Goal: Information Seeking & Learning: Learn about a topic

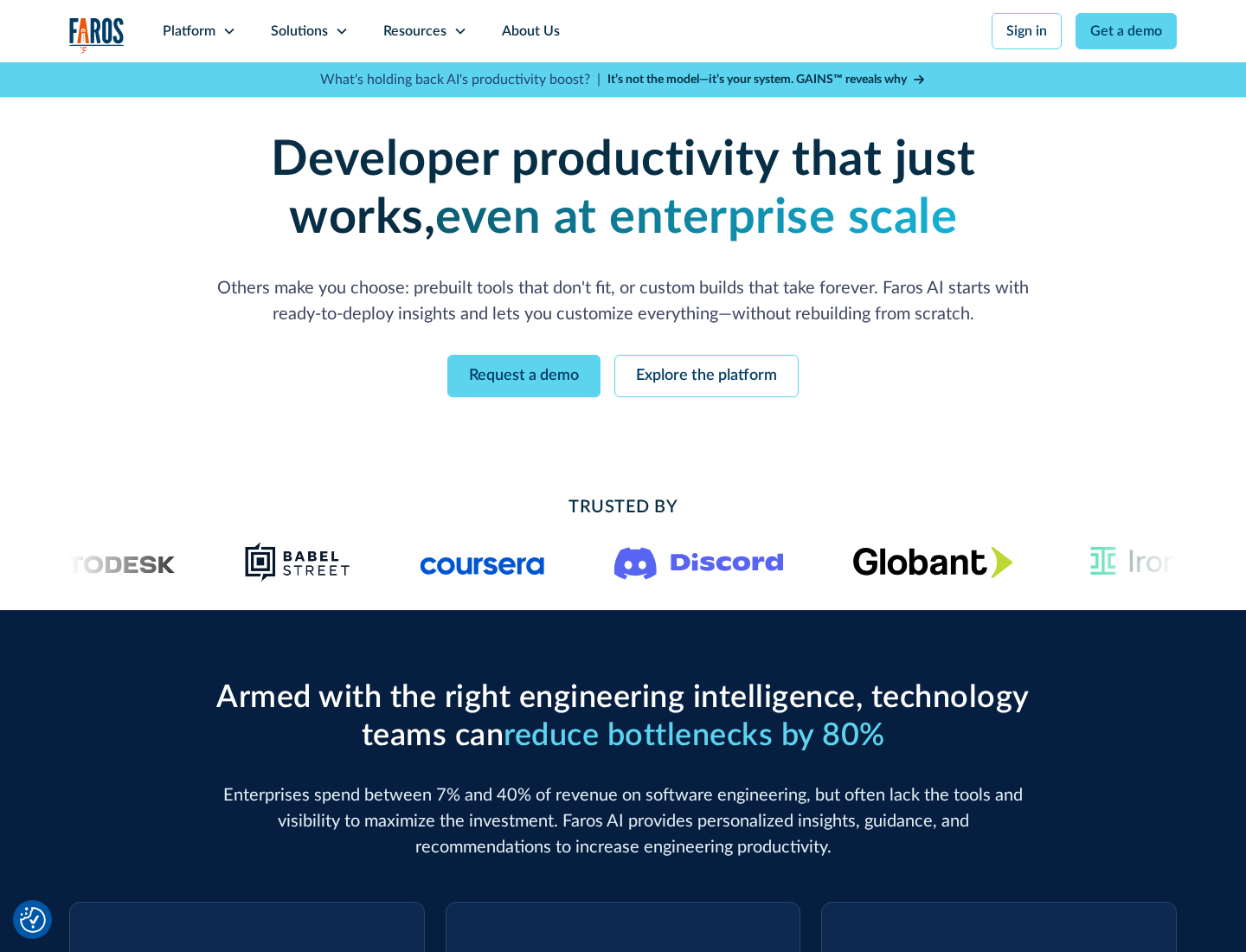
click at [229, 31] on icon at bounding box center [229, 31] width 14 height 14
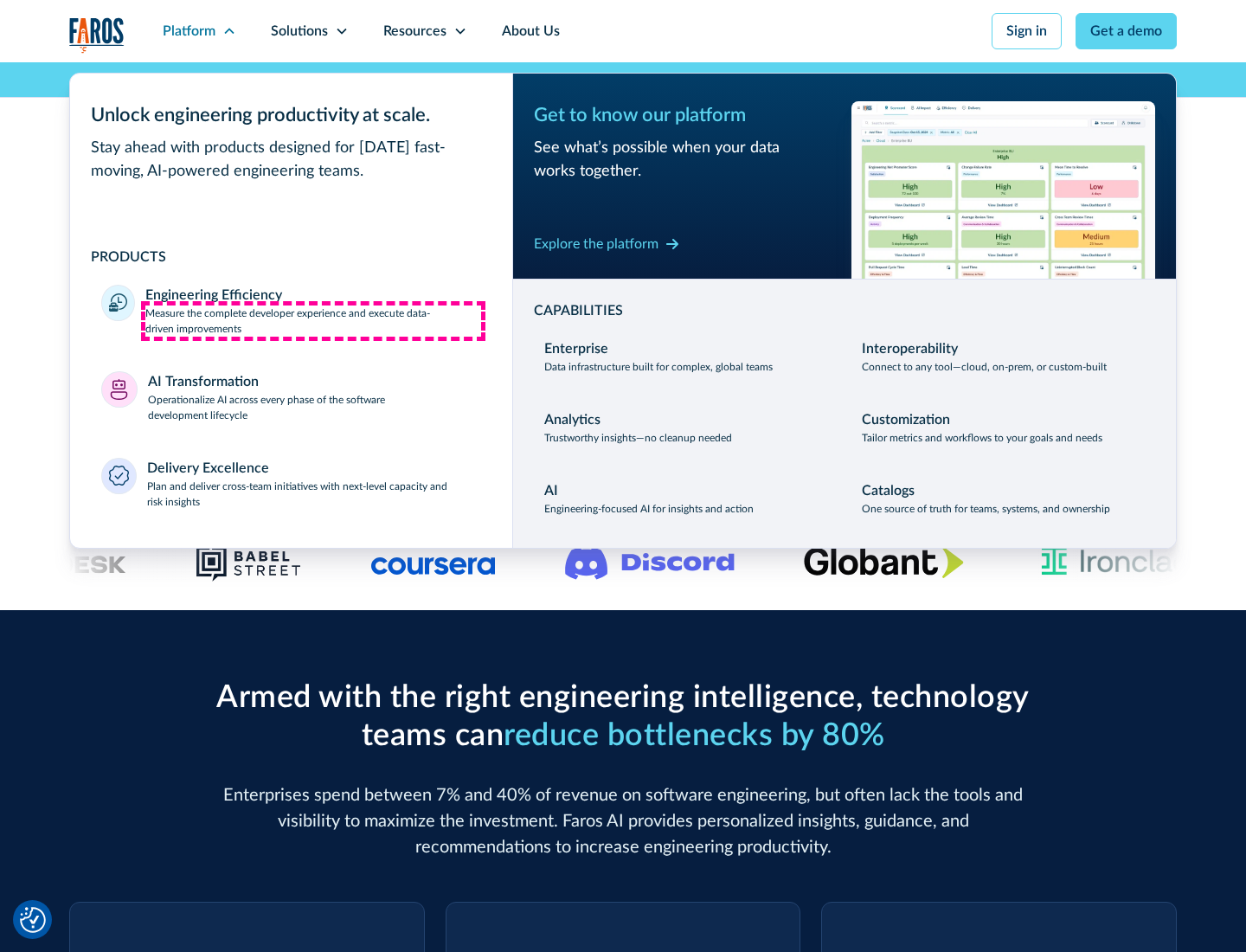
click at [313, 320] on p "Measure the complete developer experience and execute data-driven improvements" at bounding box center [312, 320] width 336 height 31
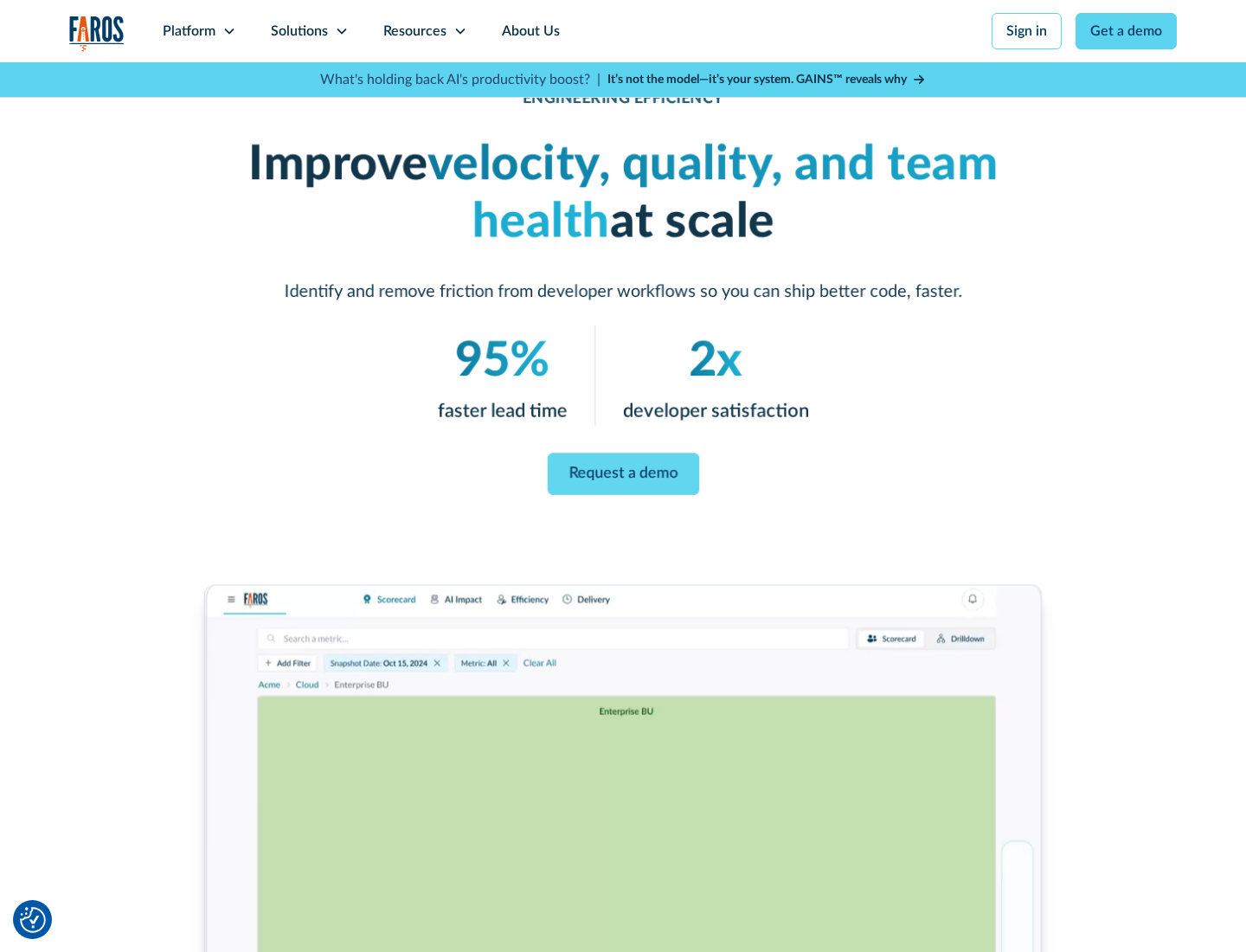
click at [623, 472] on link "Request a demo" at bounding box center [622, 475] width 152 height 43
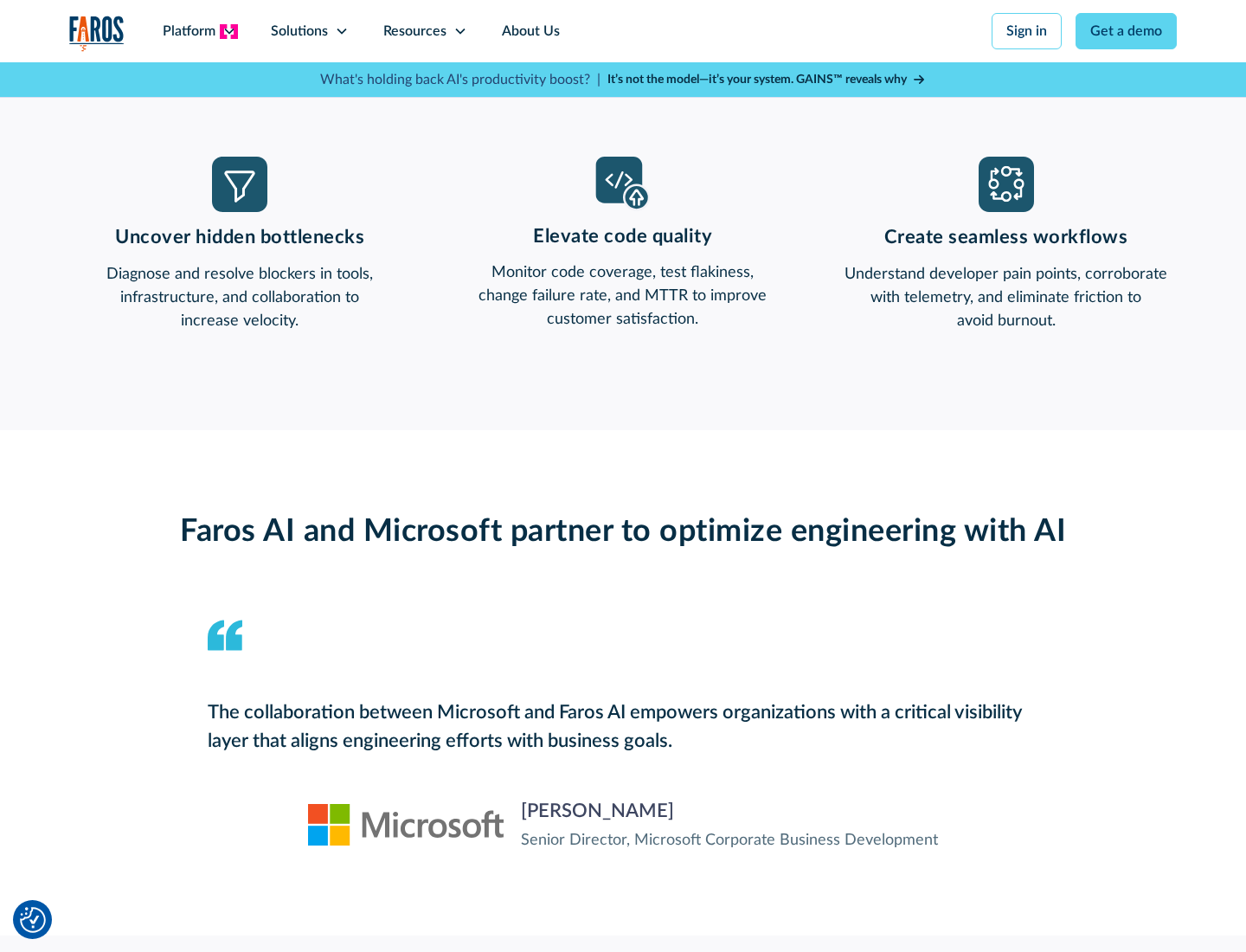
click at [229, 31] on icon at bounding box center [229, 31] width 14 height 14
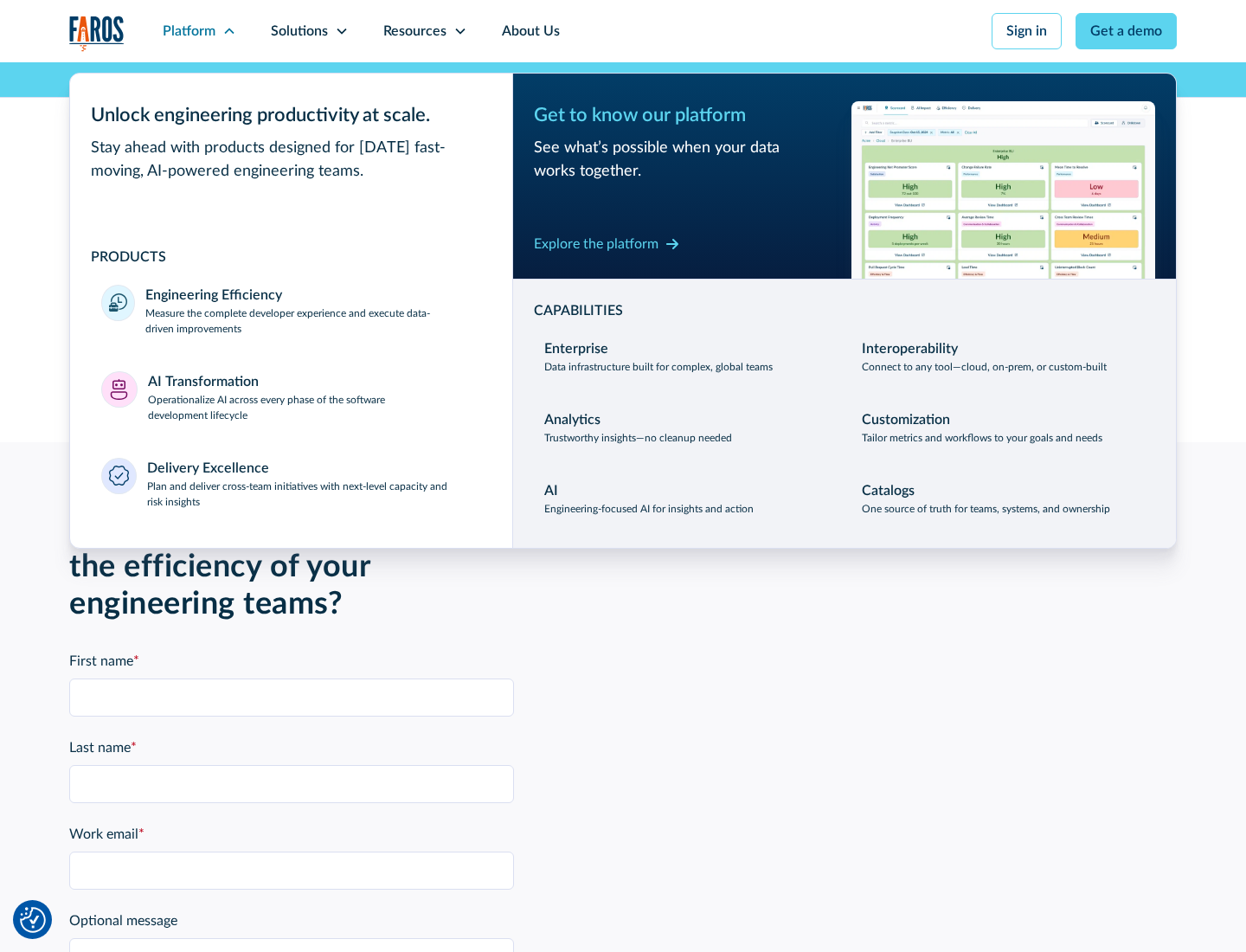
scroll to position [3795, 0]
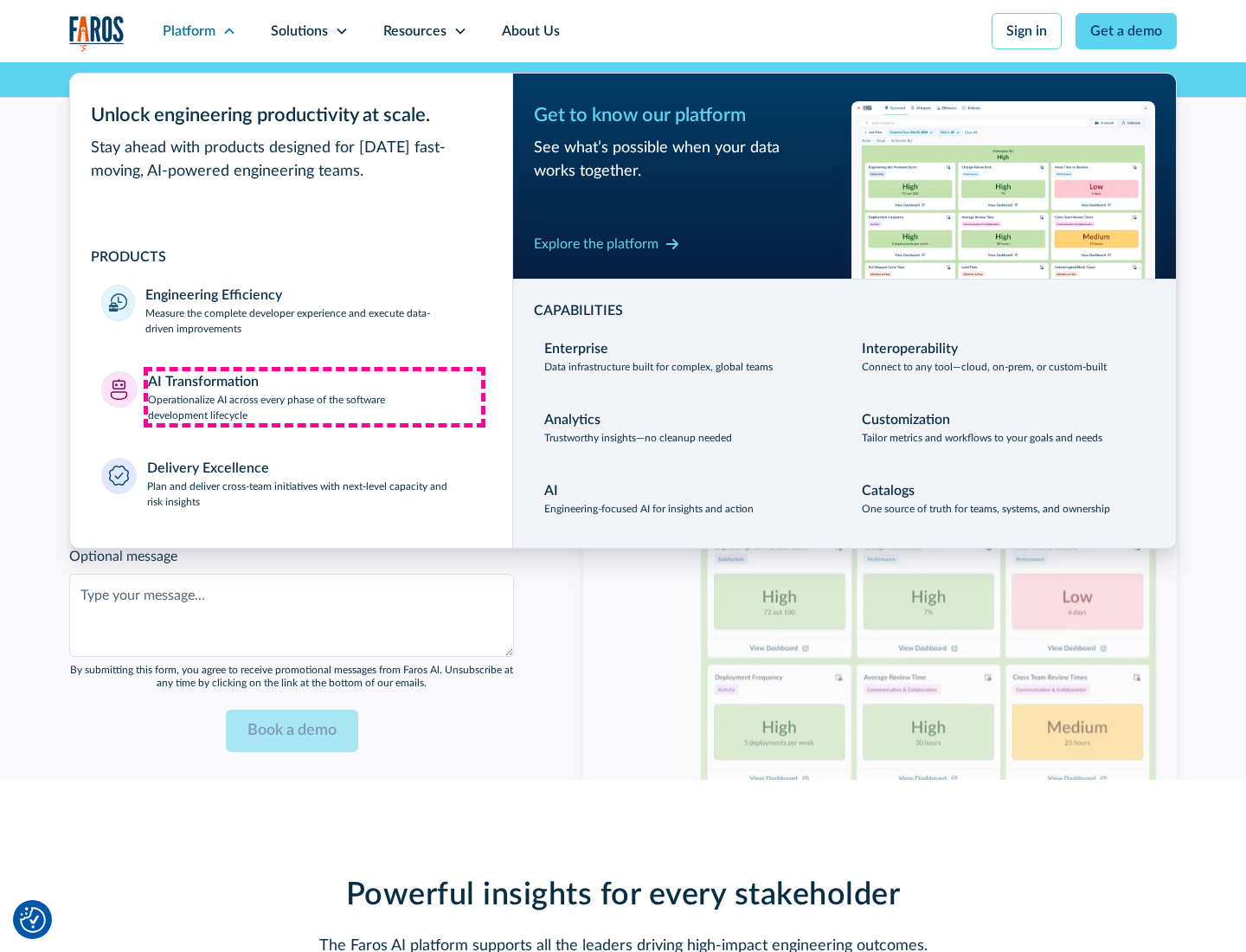
click at [314, 396] on p "Operationalize AI across every phase of the software development lifecycle" at bounding box center [314, 407] width 334 height 31
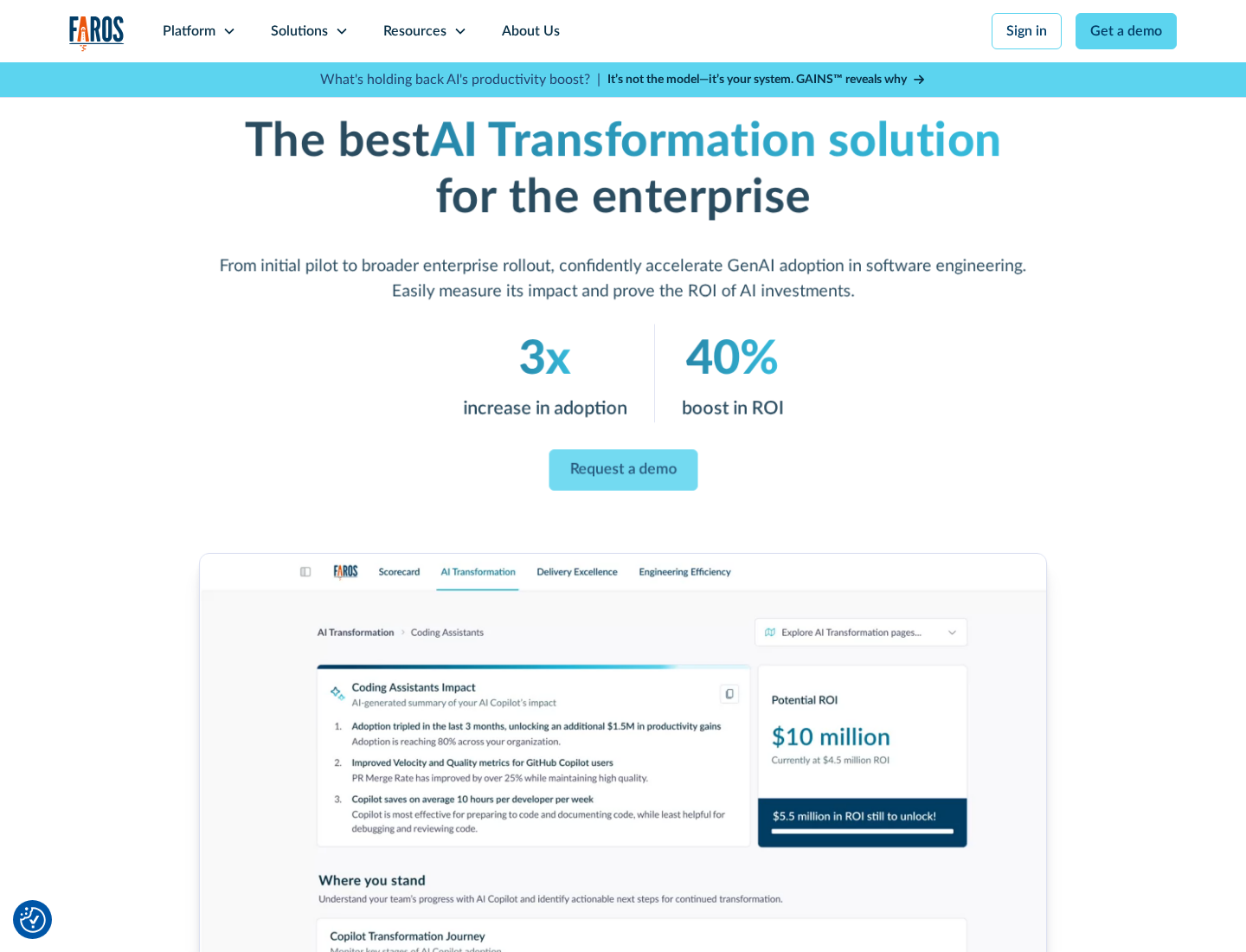
click at [623, 469] on link "Request a demo" at bounding box center [623, 470] width 149 height 42
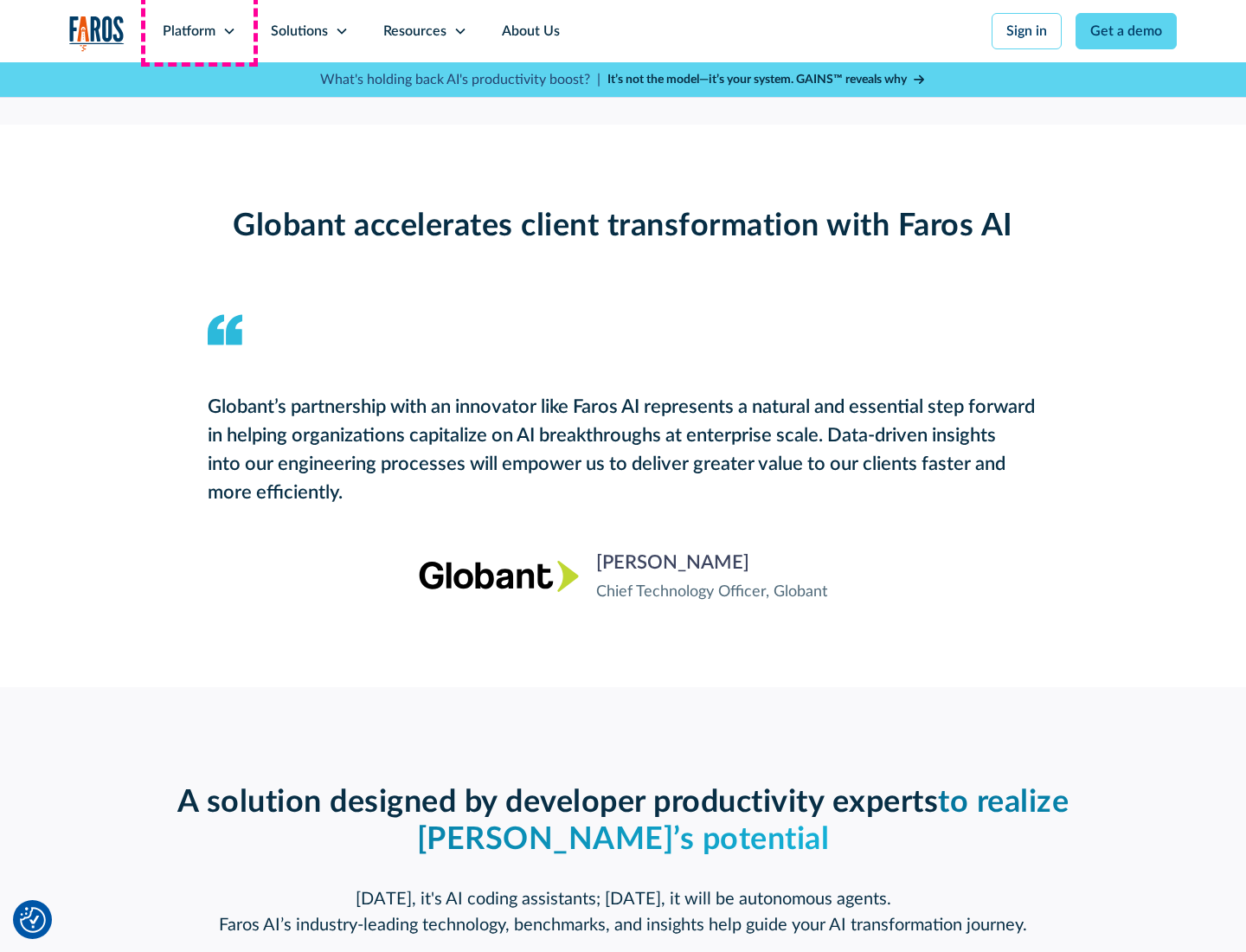
click at [199, 31] on div "Platform" at bounding box center [189, 31] width 53 height 20
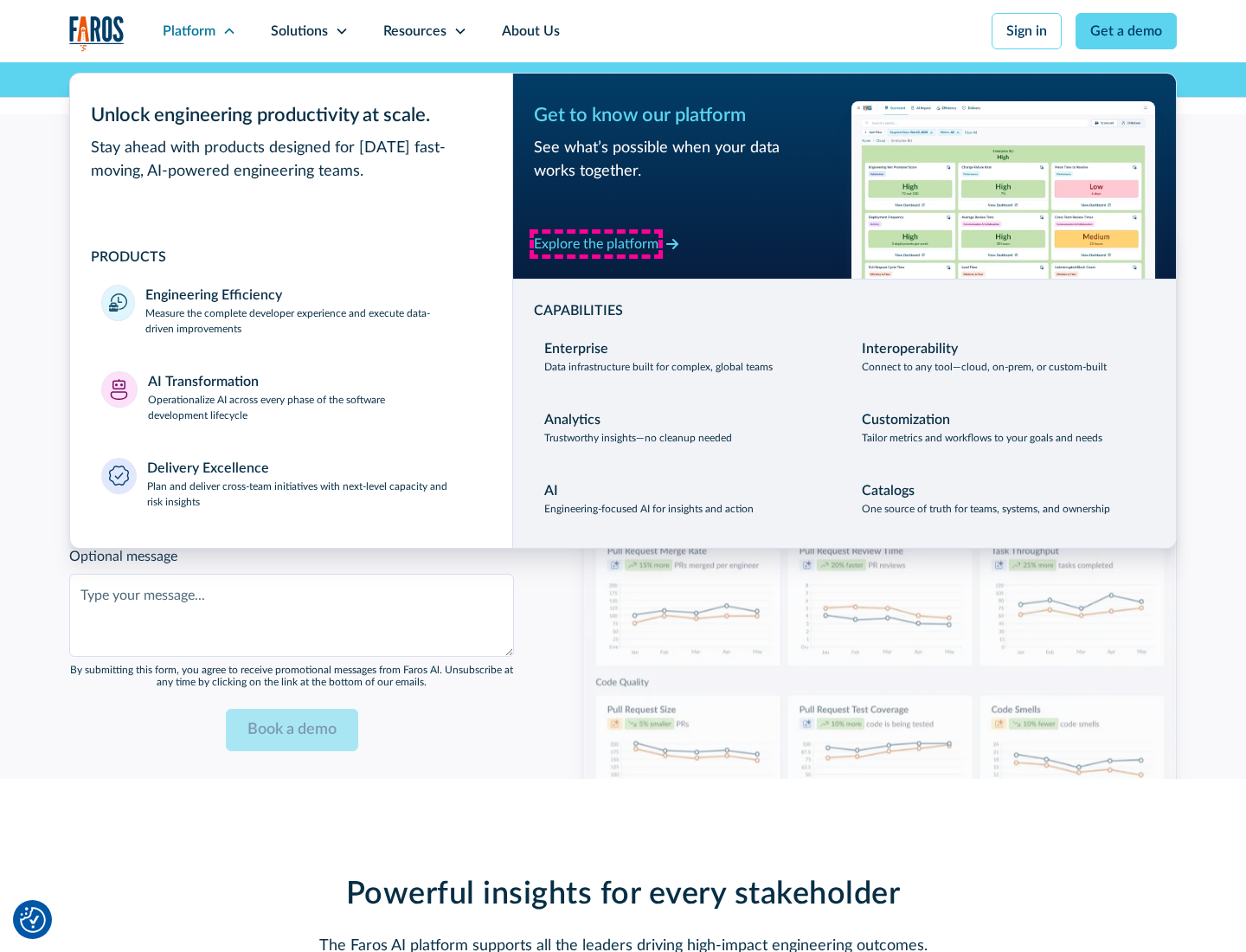
scroll to position [4203, 0]
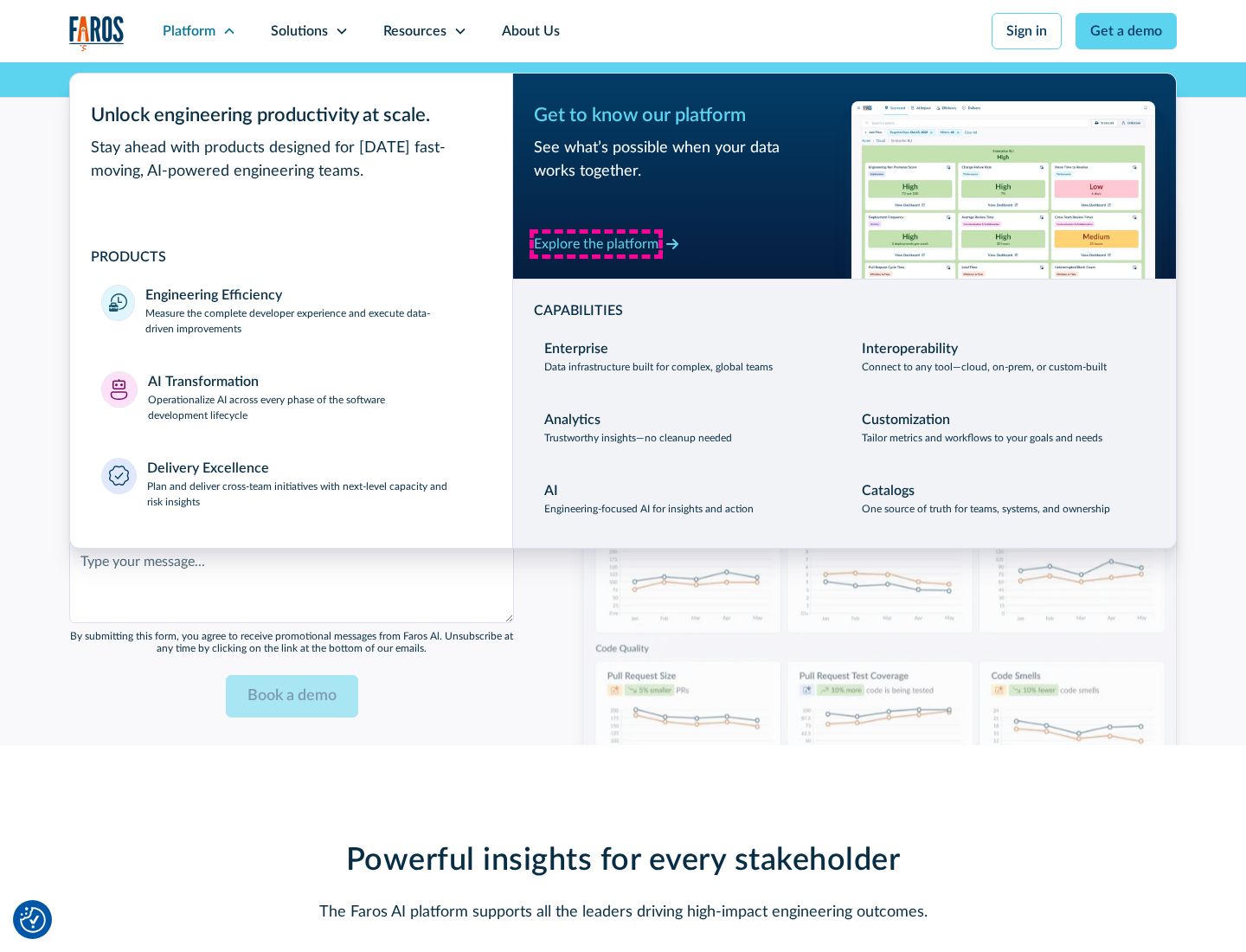
click at [596, 243] on div "Explore the platform" at bounding box center [596, 244] width 125 height 20
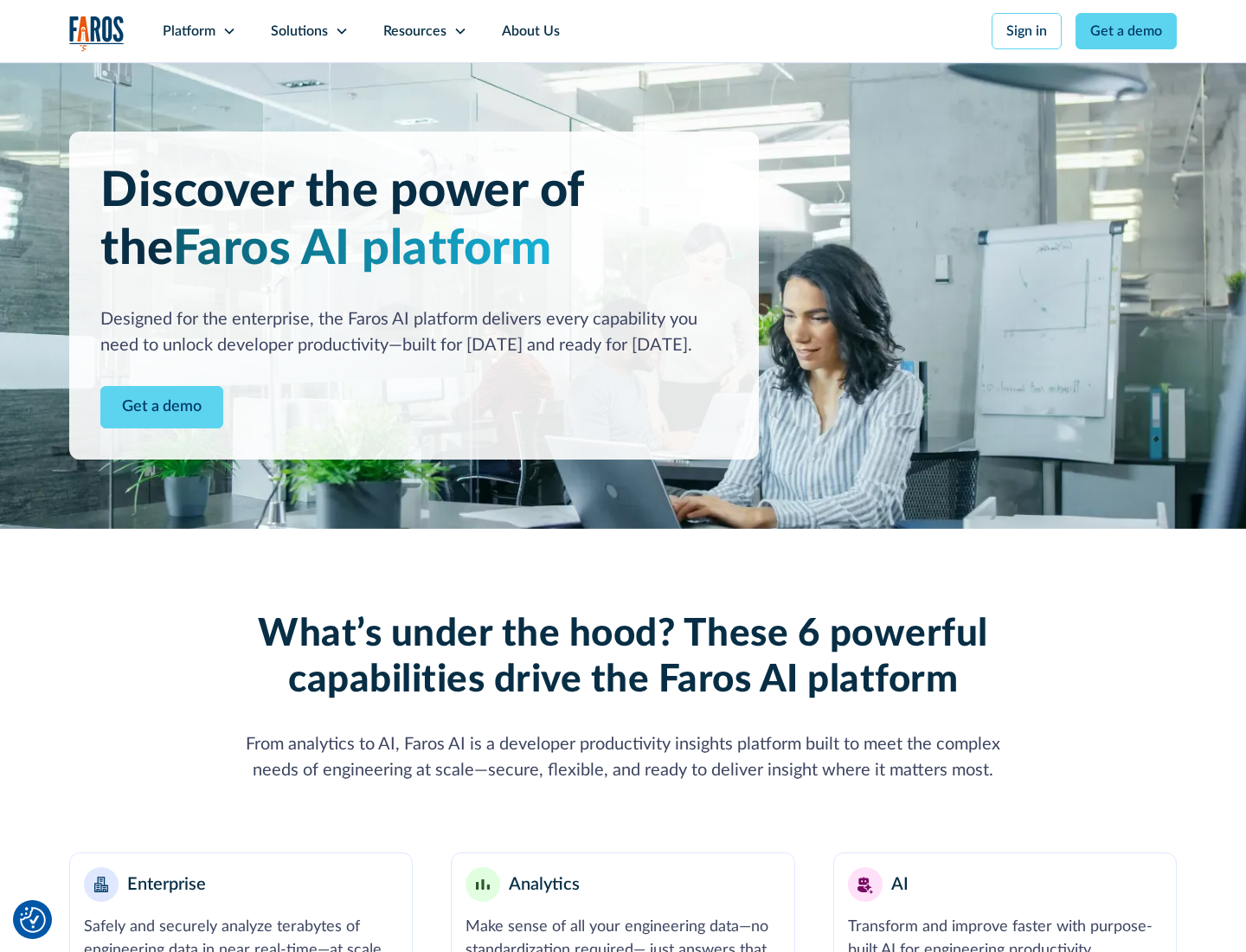
click at [162, 406] on link "Get a demo" at bounding box center [162, 407] width 123 height 43
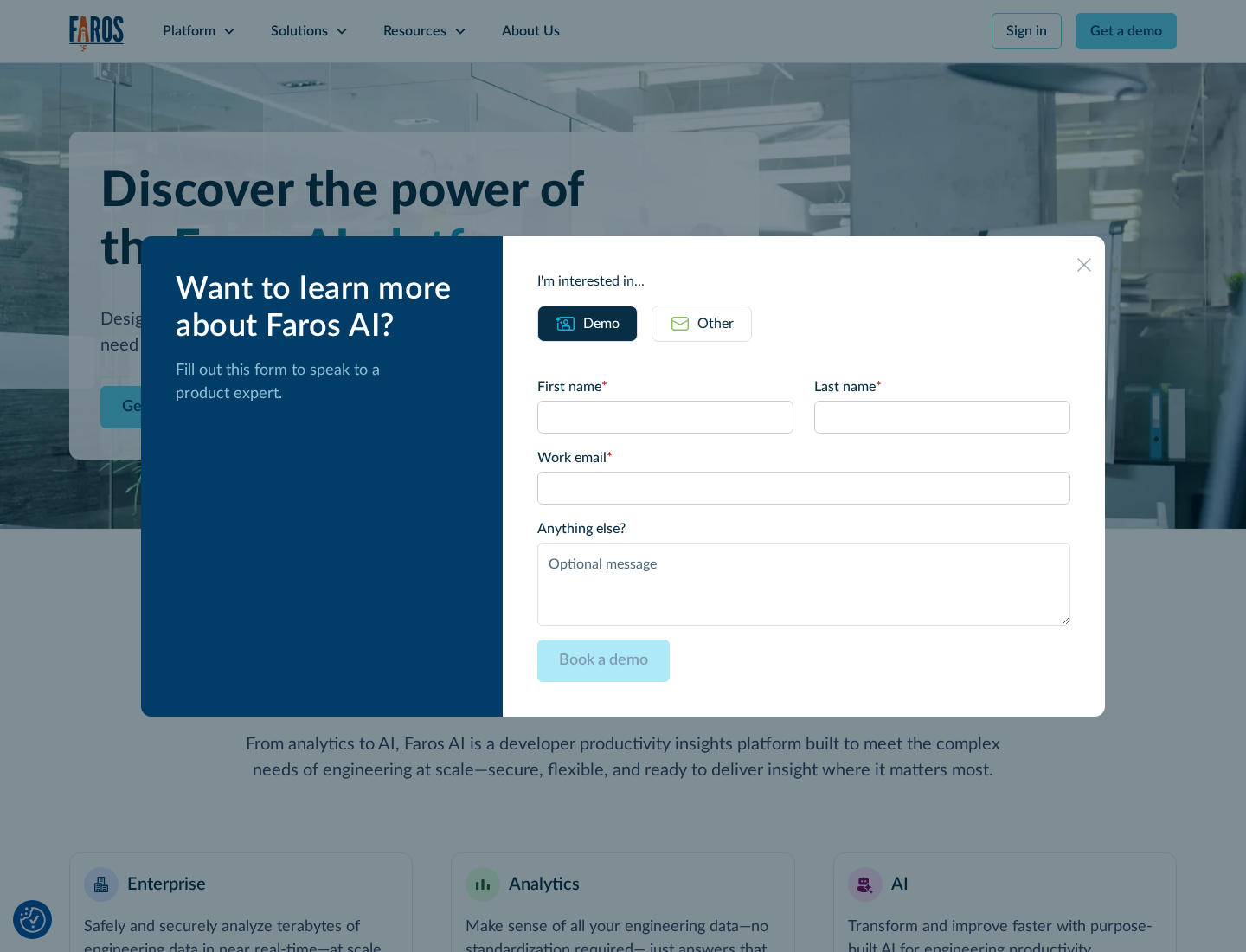
click at [716, 323] on div "Other" at bounding box center [715, 324] width 36 height 20
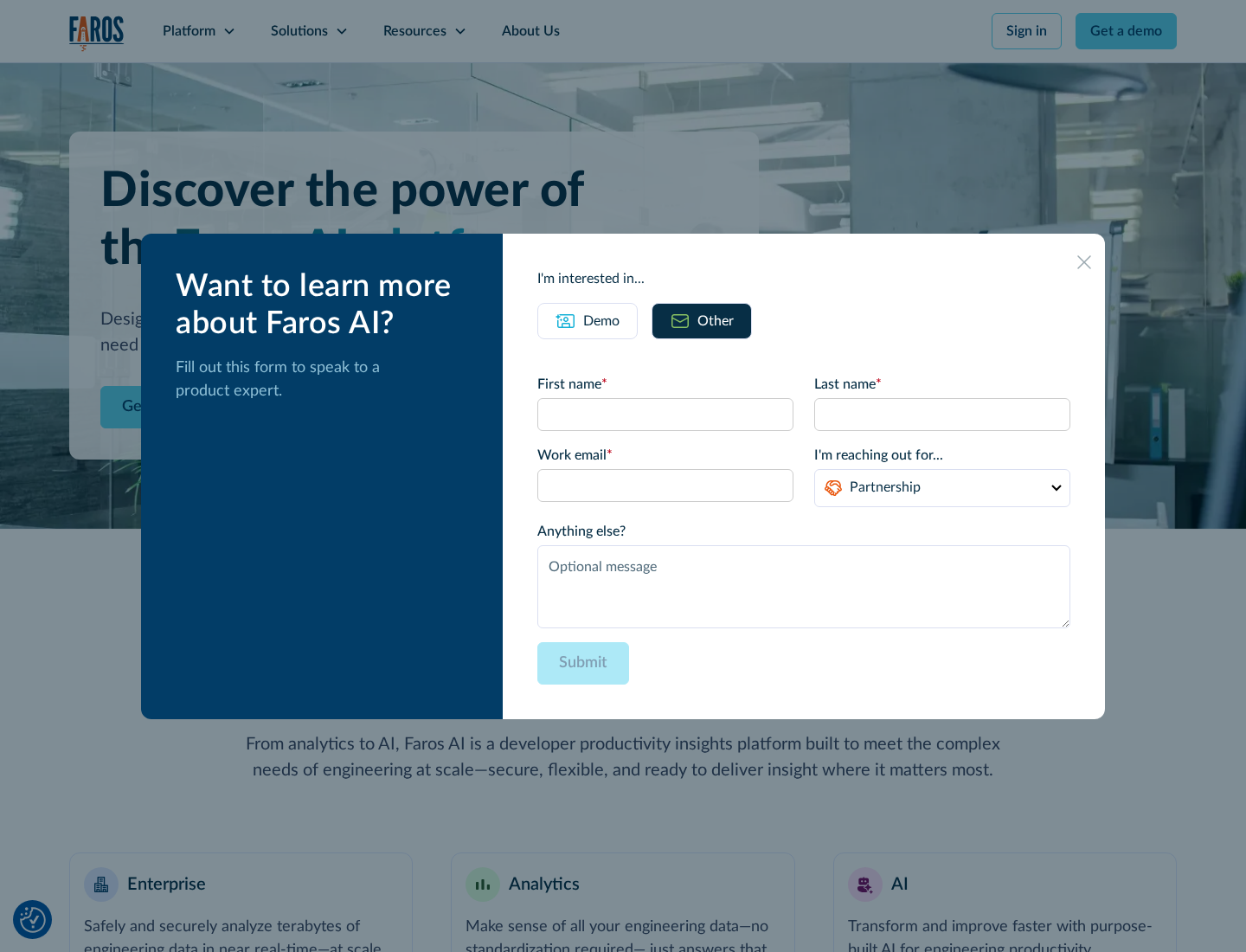
click at [602, 320] on div "Demo" at bounding box center [601, 321] width 36 height 20
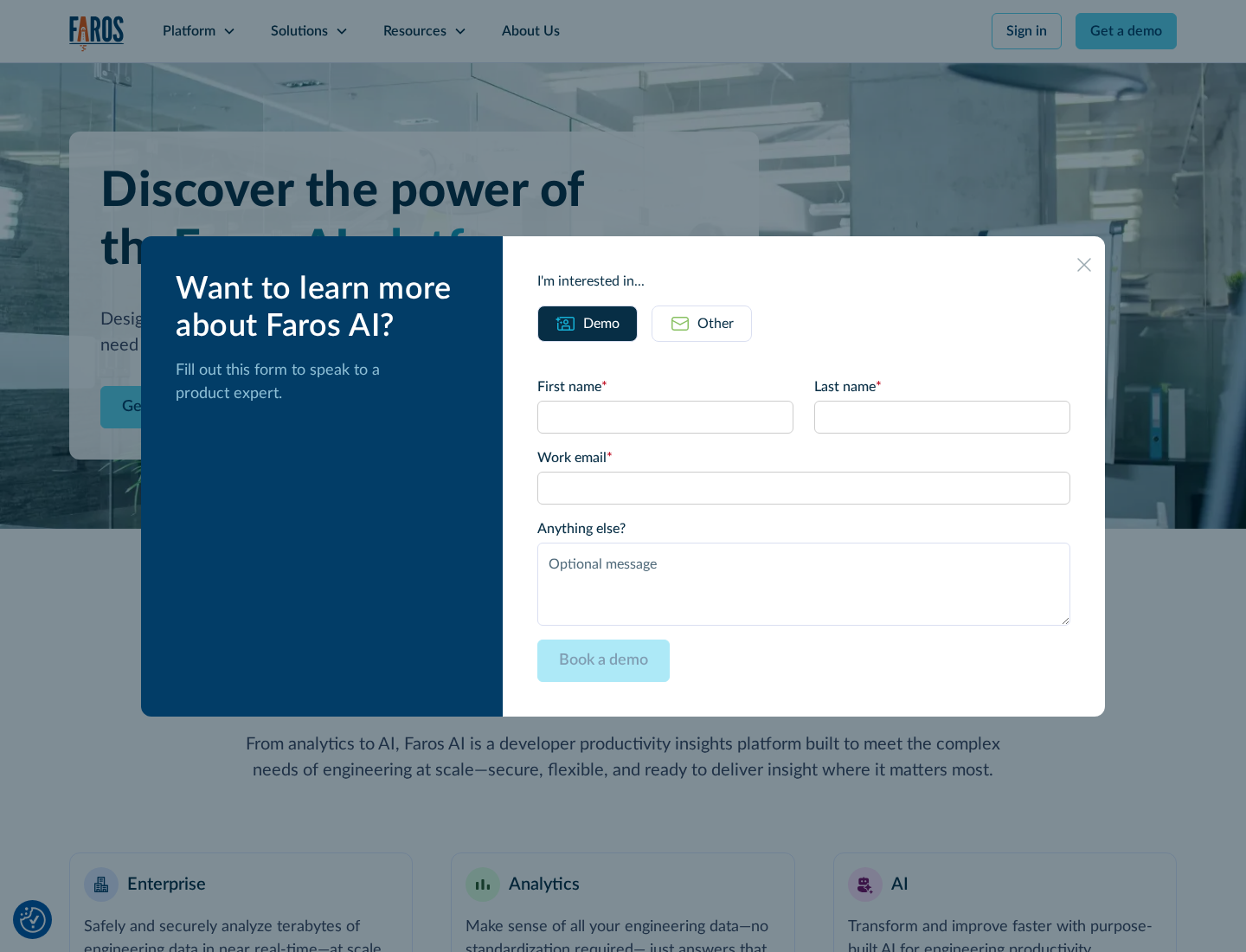
click at [1084, 264] on icon at bounding box center [1083, 264] width 14 height 14
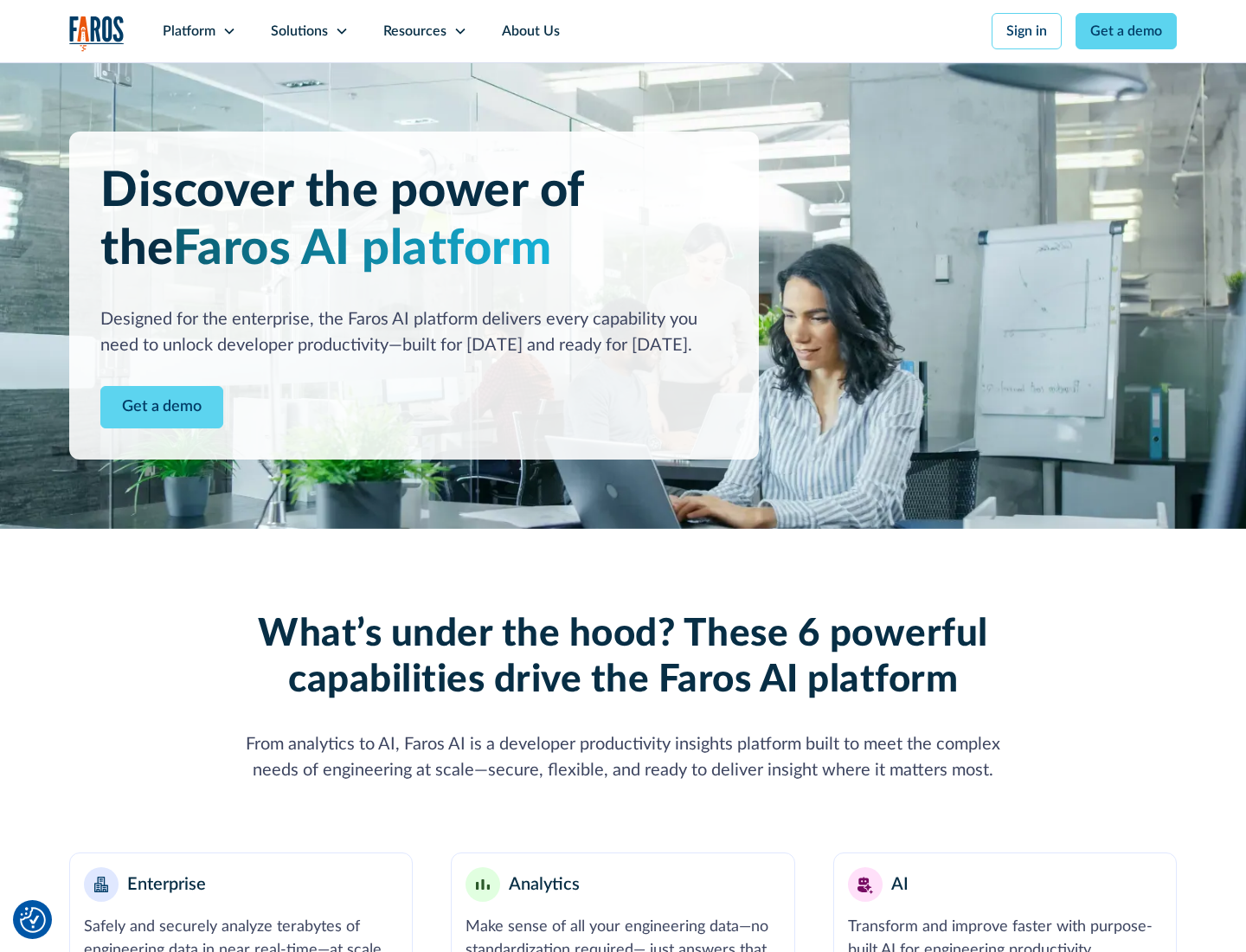
click at [229, 31] on icon at bounding box center [229, 31] width 14 height 14
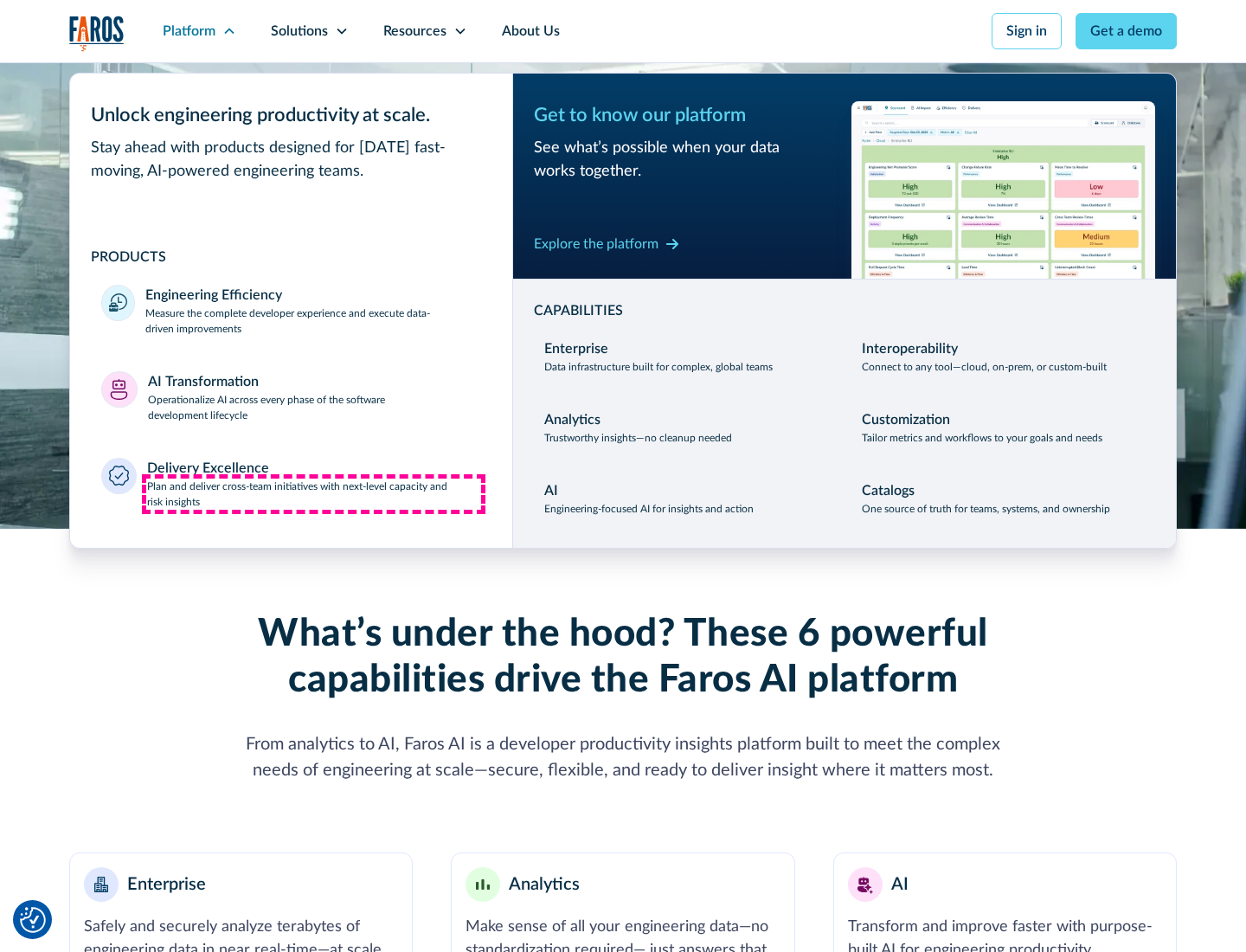
click at [313, 493] on p "Plan and deliver cross-team initiatives with next-level capacity and risk insig…" at bounding box center [314, 494] width 335 height 31
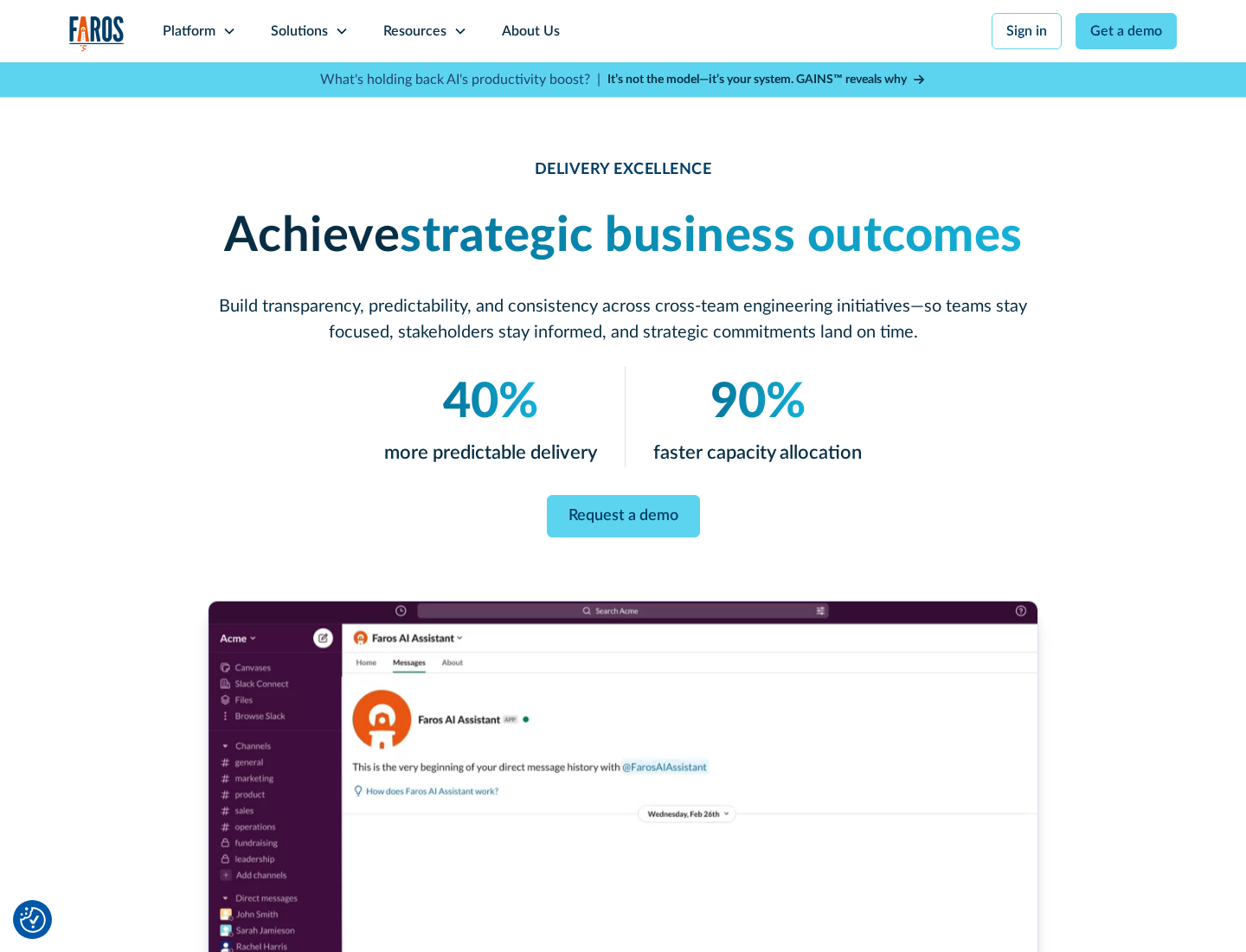
click at [341, 31] on icon at bounding box center [341, 31] width 14 height 14
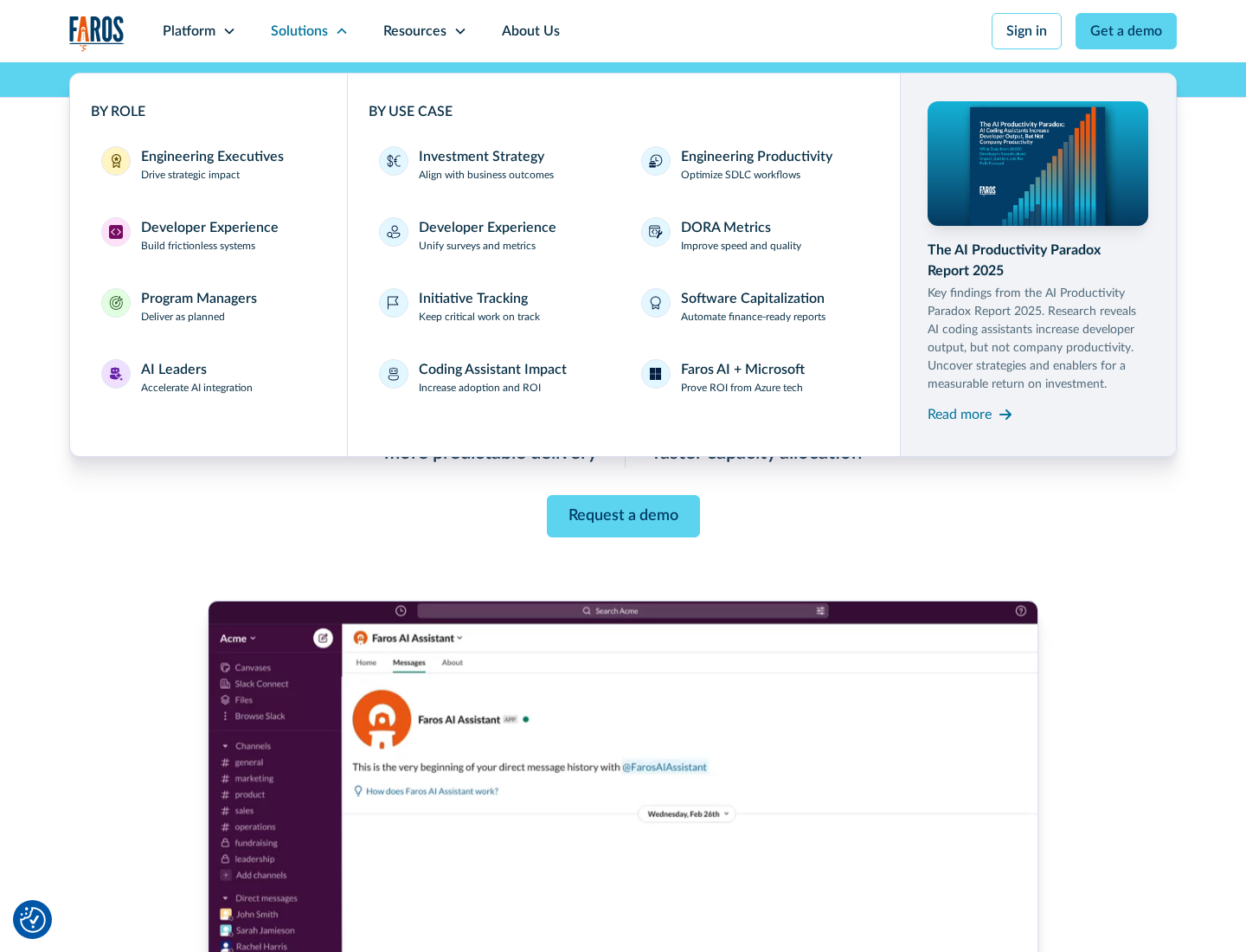
click at [207, 165] on div "Engineering Executives" at bounding box center [213, 156] width 143 height 20
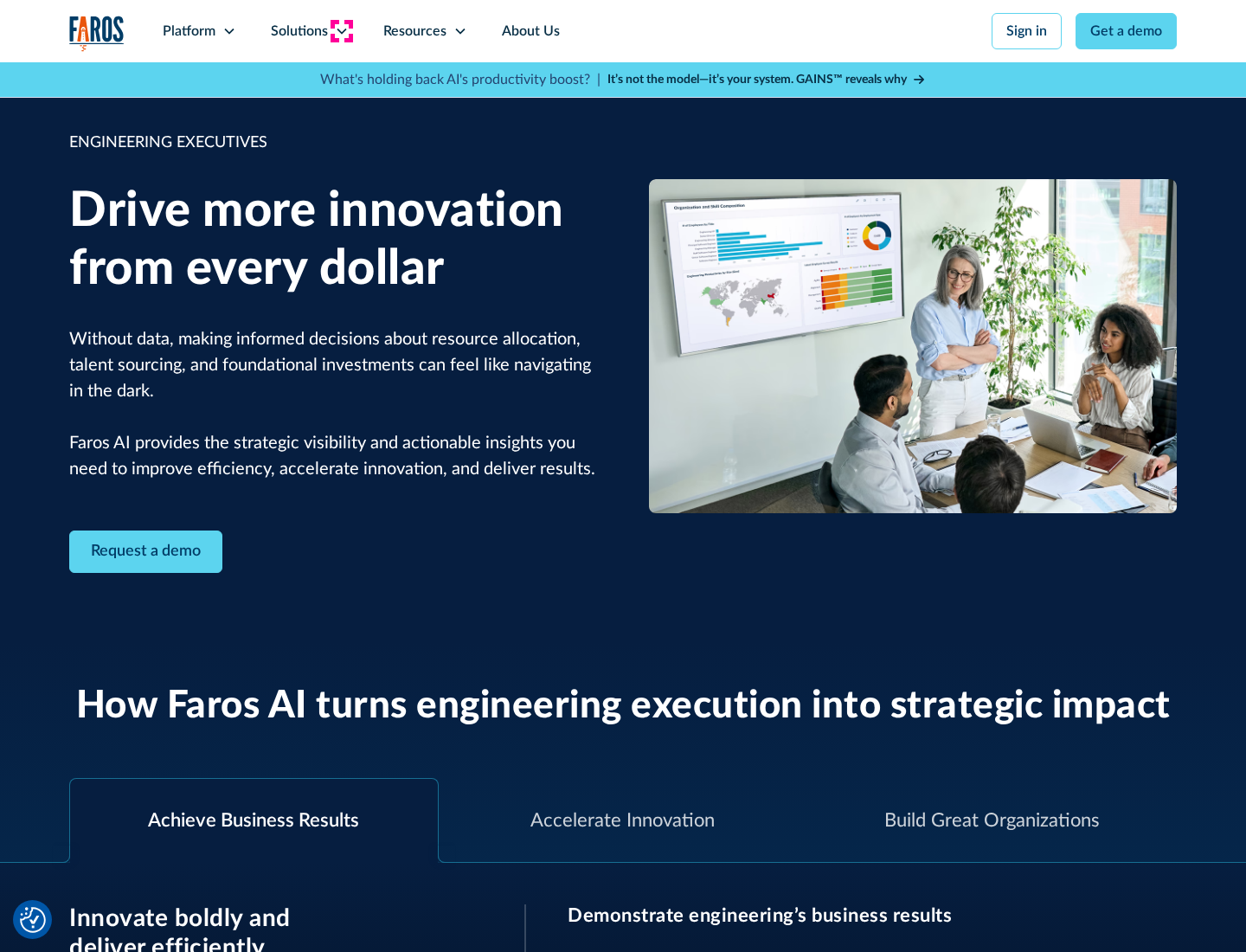
click at [341, 31] on icon at bounding box center [341, 31] width 14 height 14
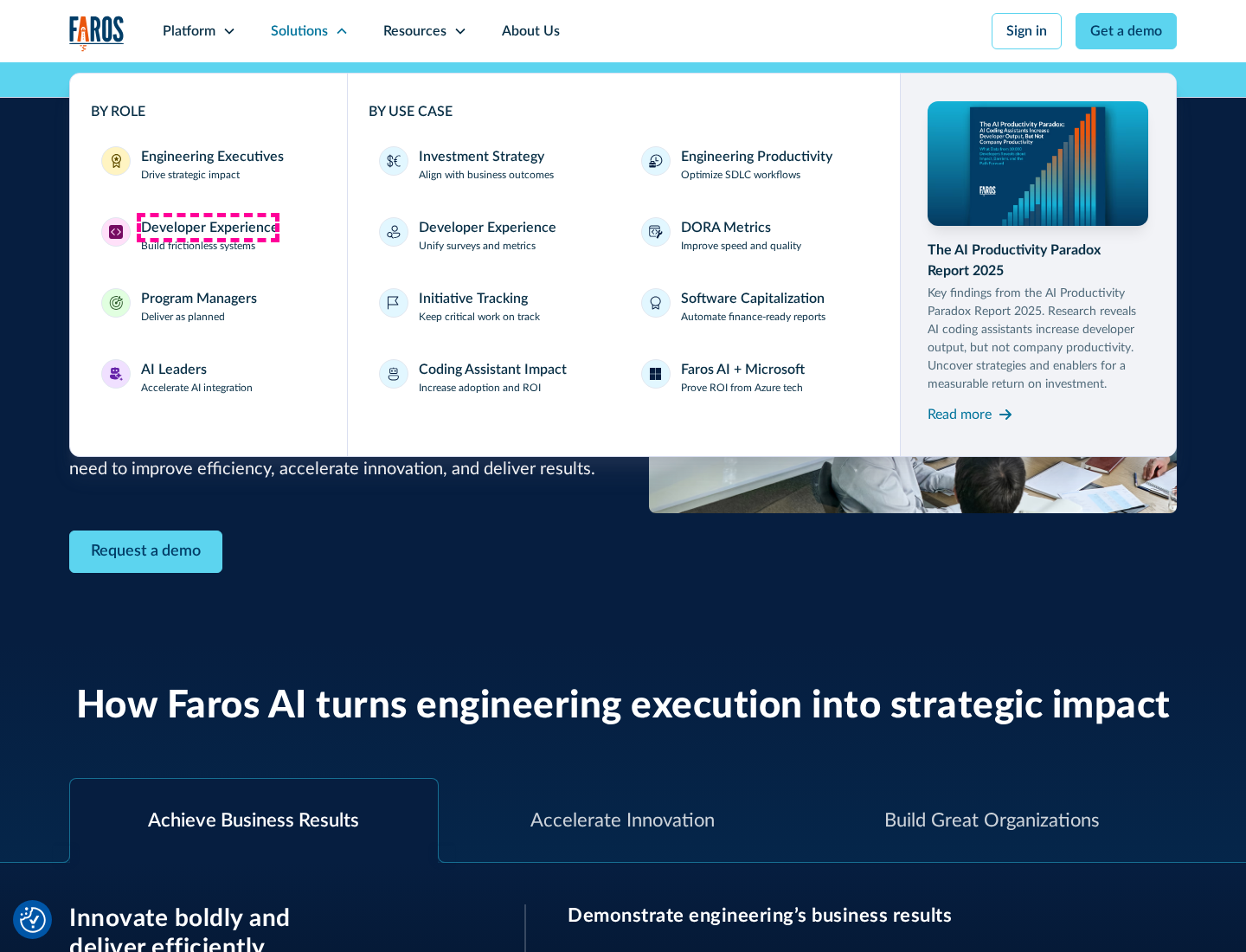
click at [207, 228] on div "Developer Experience" at bounding box center [210, 228] width 138 height 20
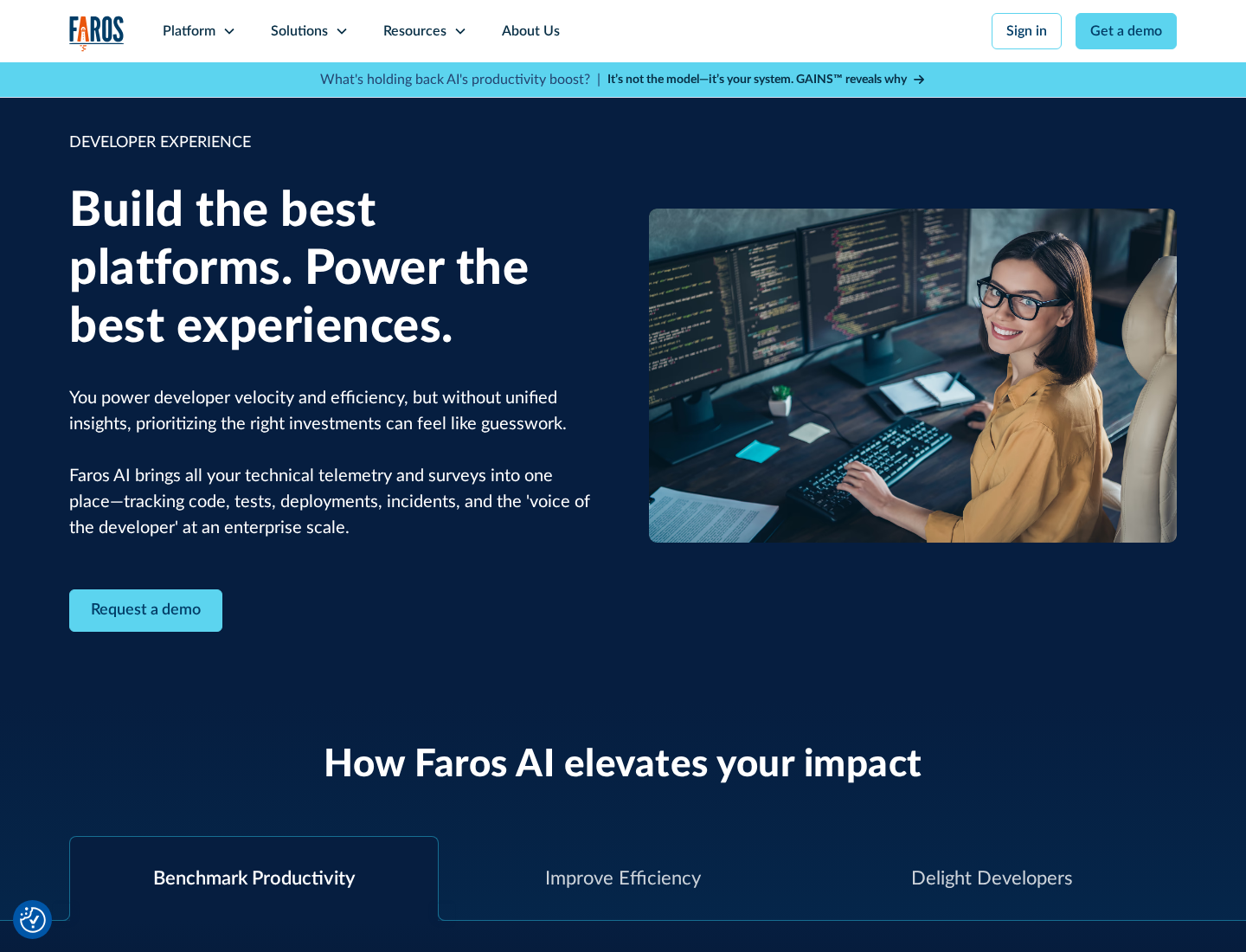
click at [309, 31] on div "Solutions" at bounding box center [298, 31] width 57 height 20
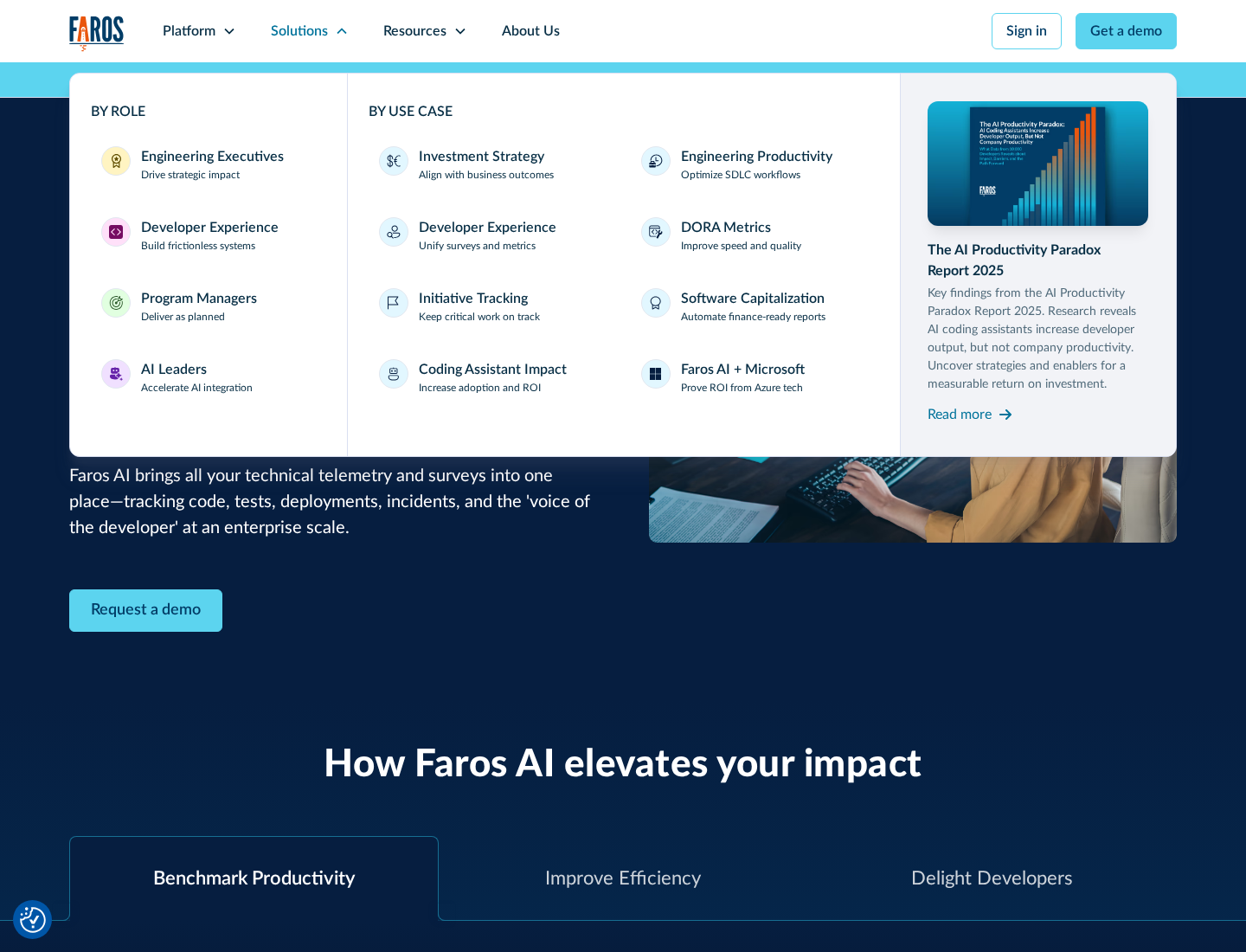
click at [198, 306] on div "Program Managers" at bounding box center [199, 298] width 116 height 20
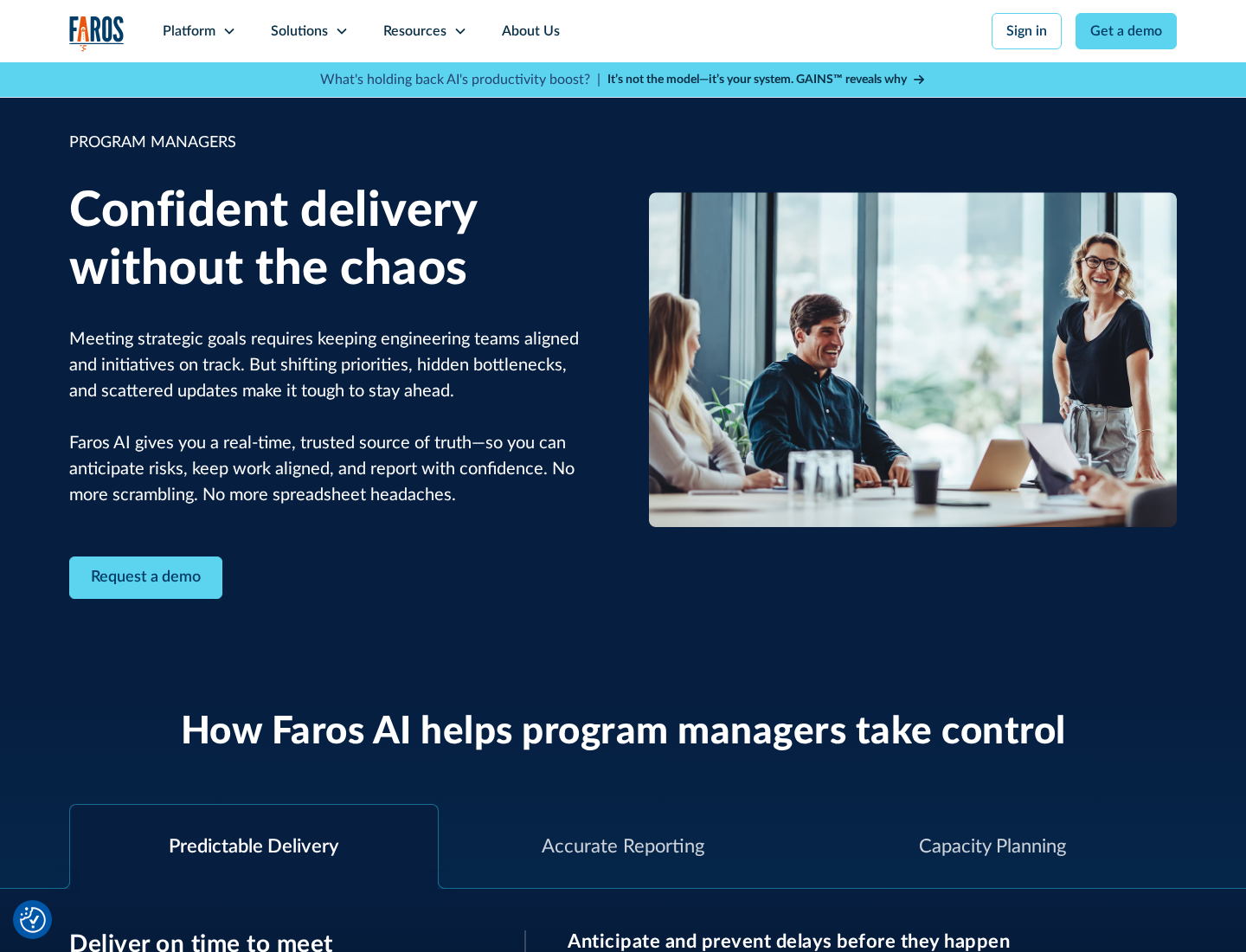
click at [341, 31] on icon at bounding box center [341, 31] width 14 height 14
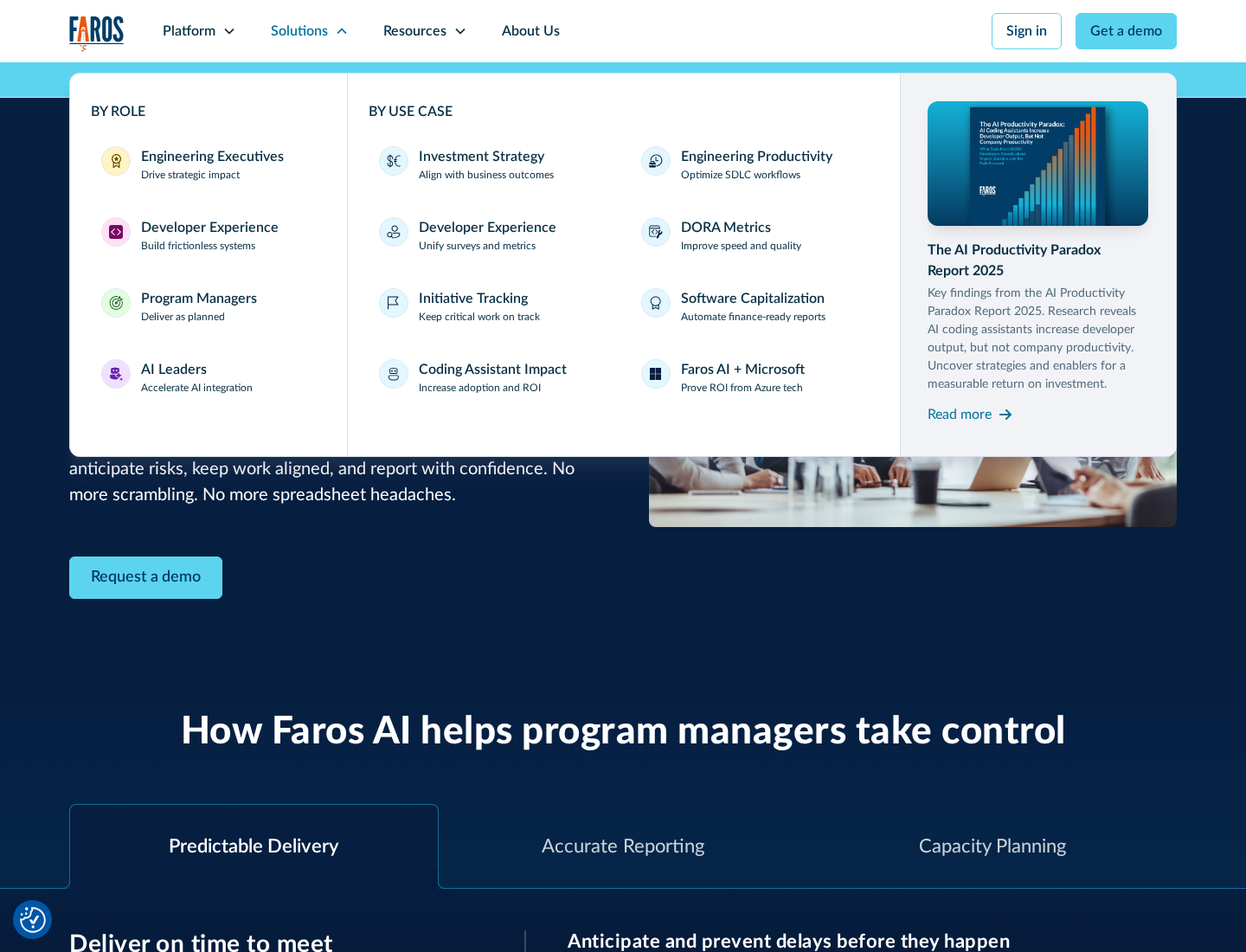
click at [197, 377] on div "AI Leaders" at bounding box center [174, 369] width 66 height 20
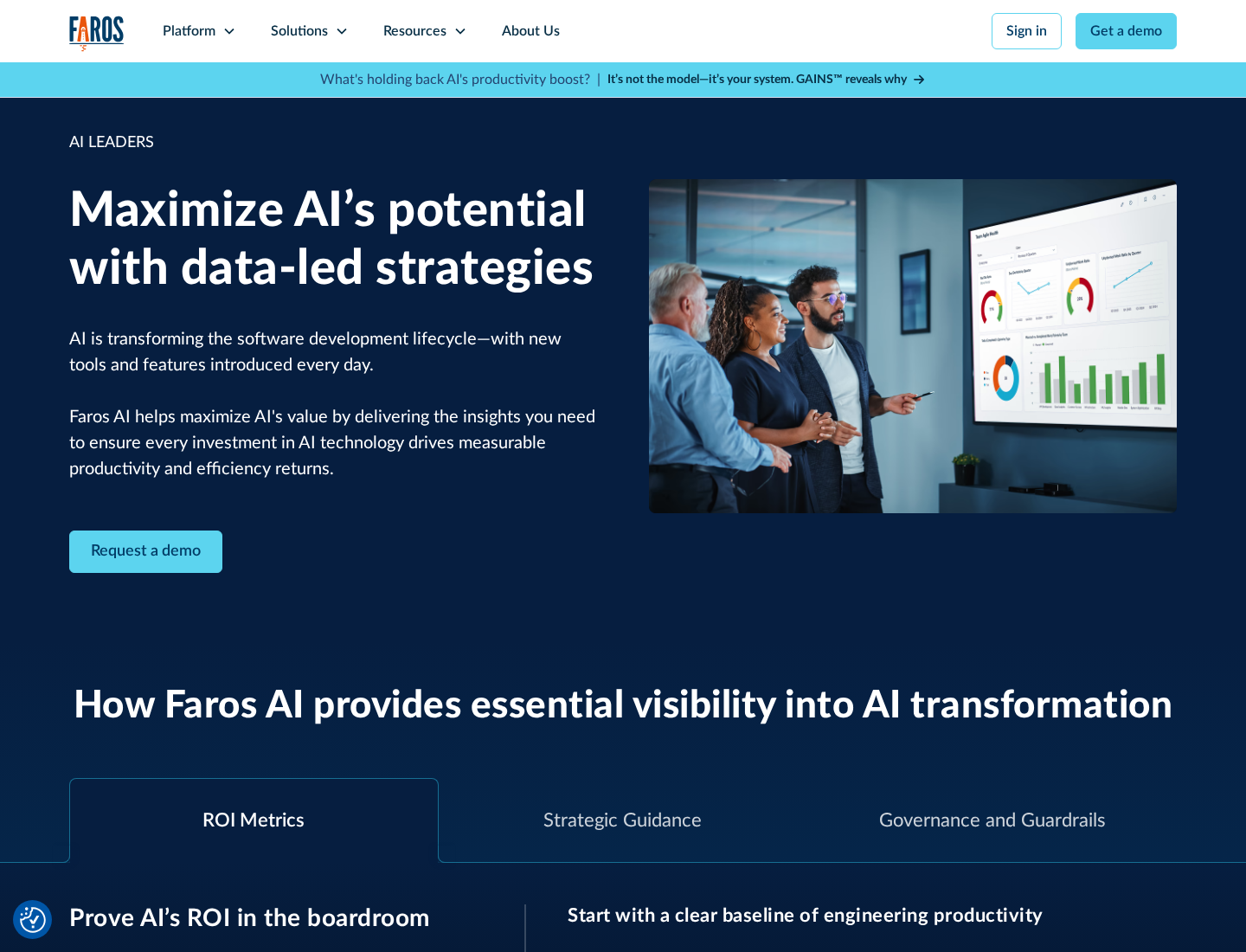
click at [341, 31] on icon at bounding box center [341, 31] width 14 height 14
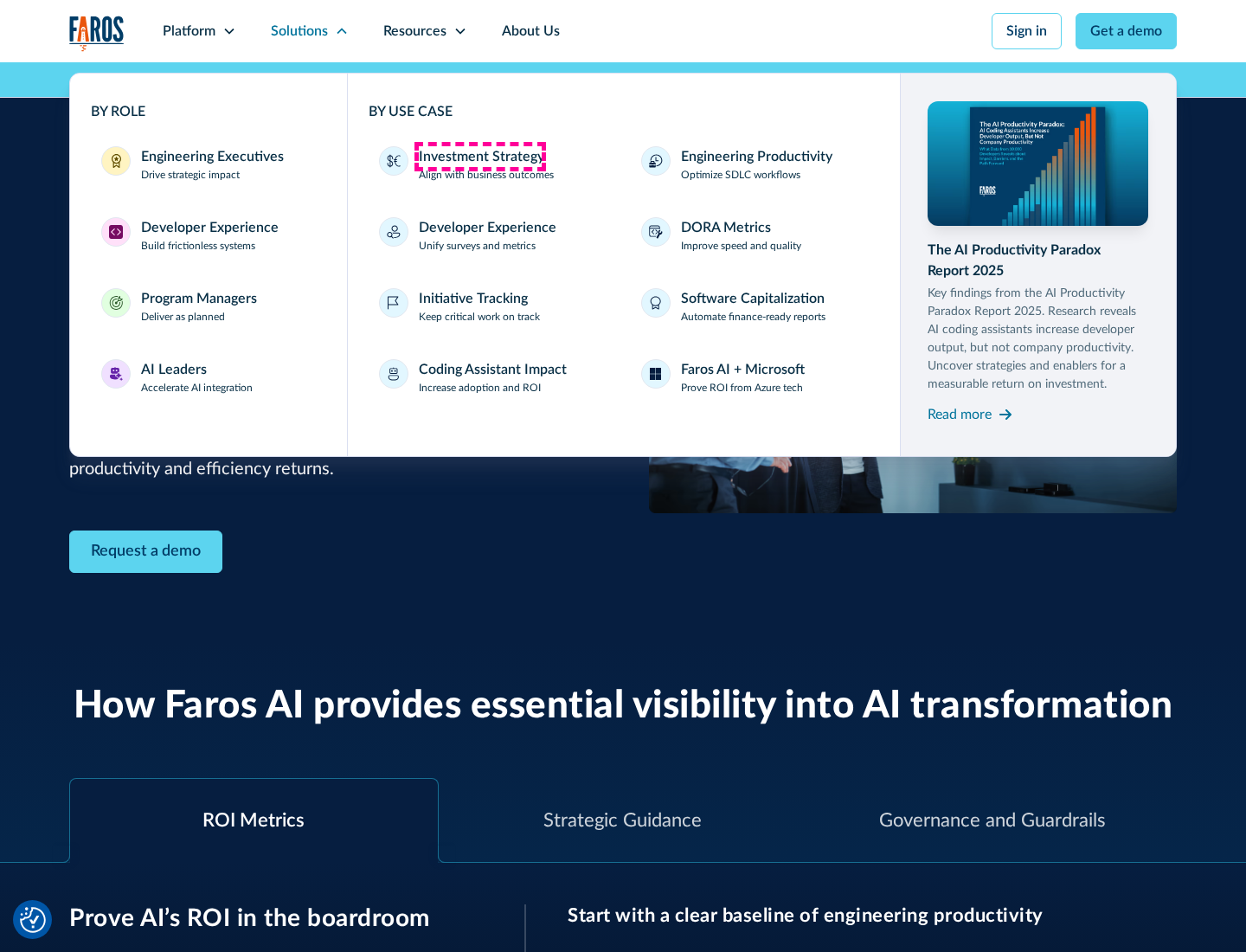
click at [479, 156] on div "Investment Strategy" at bounding box center [481, 156] width 126 height 20
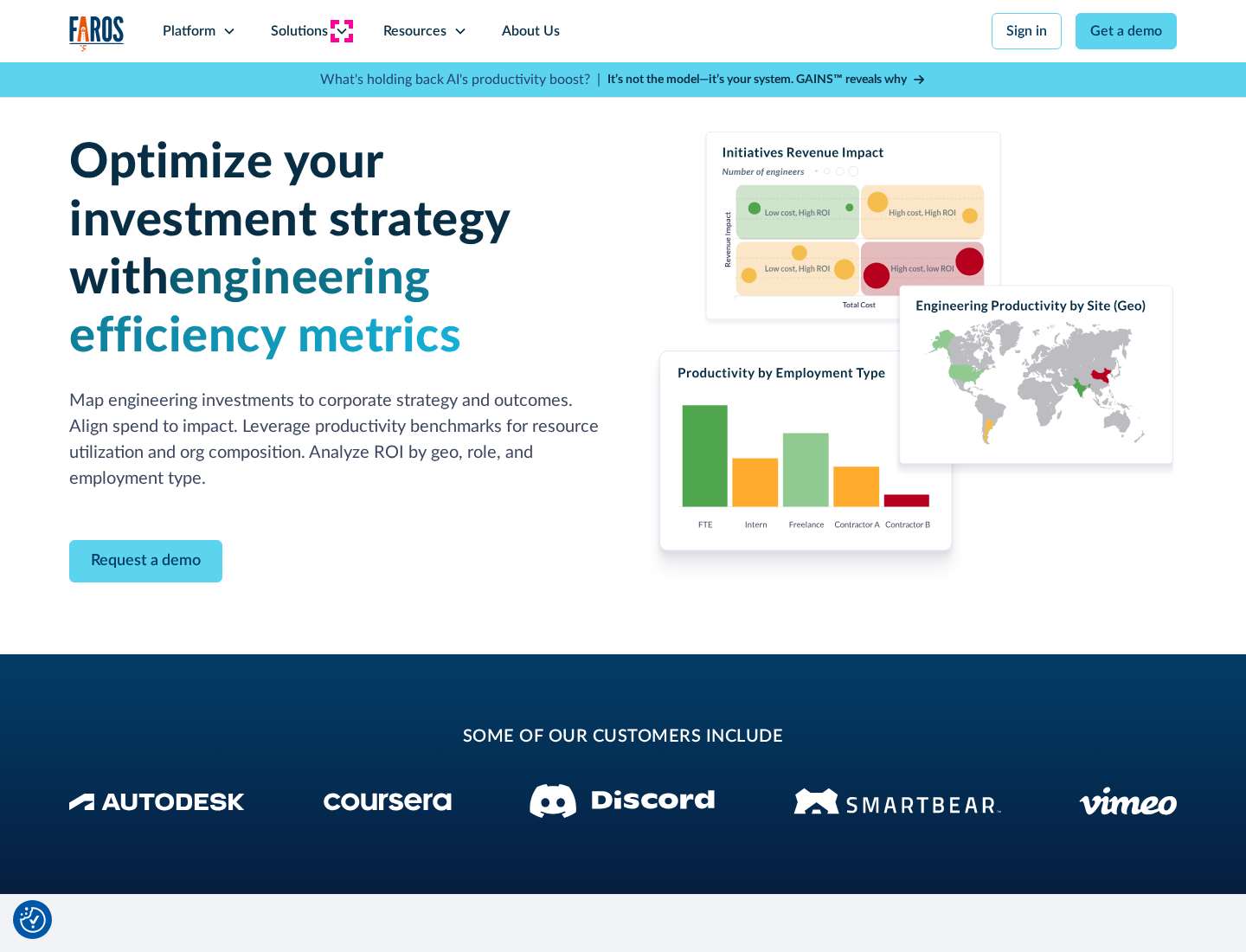
click at [341, 31] on icon at bounding box center [341, 31] width 14 height 14
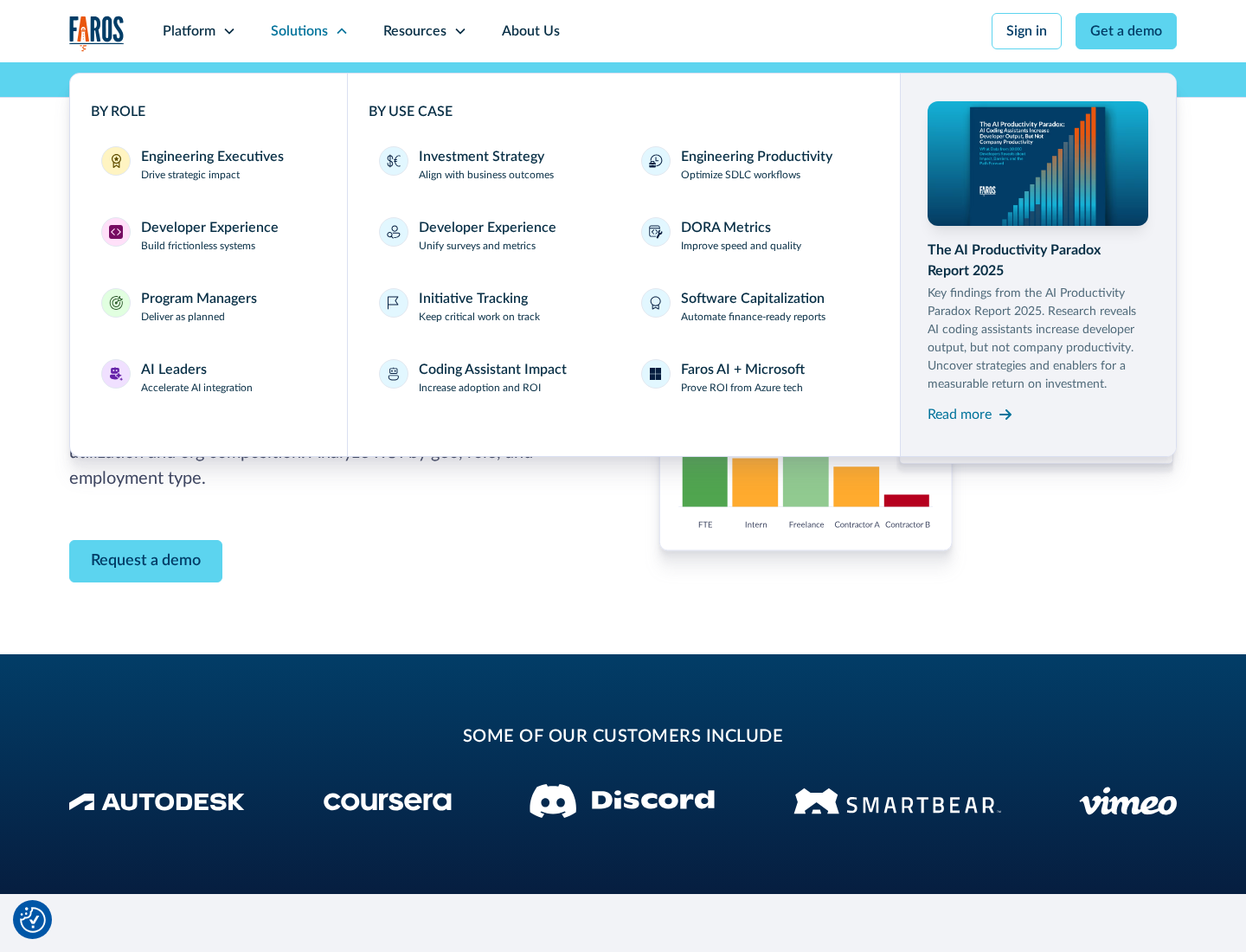
click at [741, 388] on p "Prove ROI from Azure tech" at bounding box center [741, 387] width 122 height 16
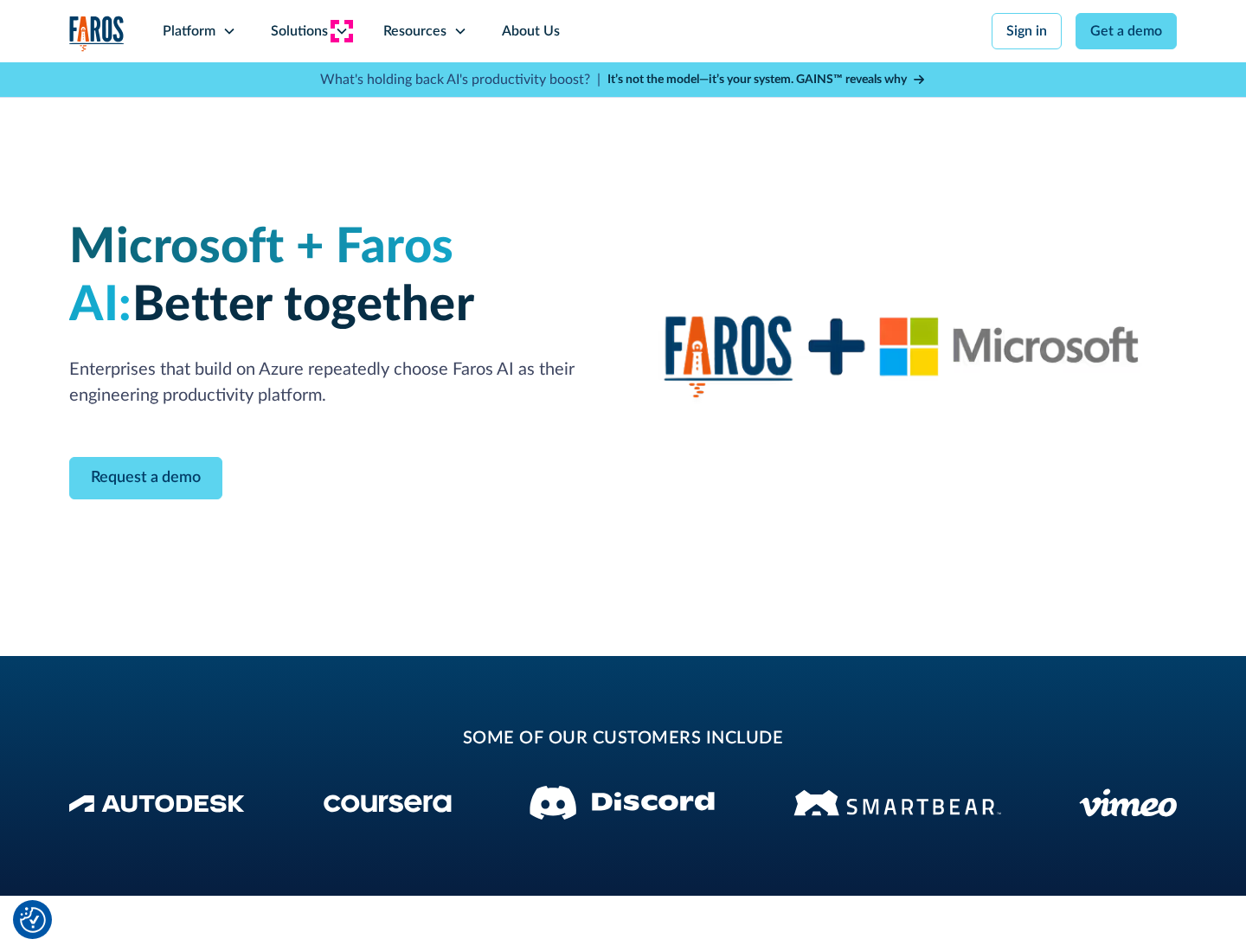
click at [341, 31] on icon at bounding box center [341, 31] width 14 height 14
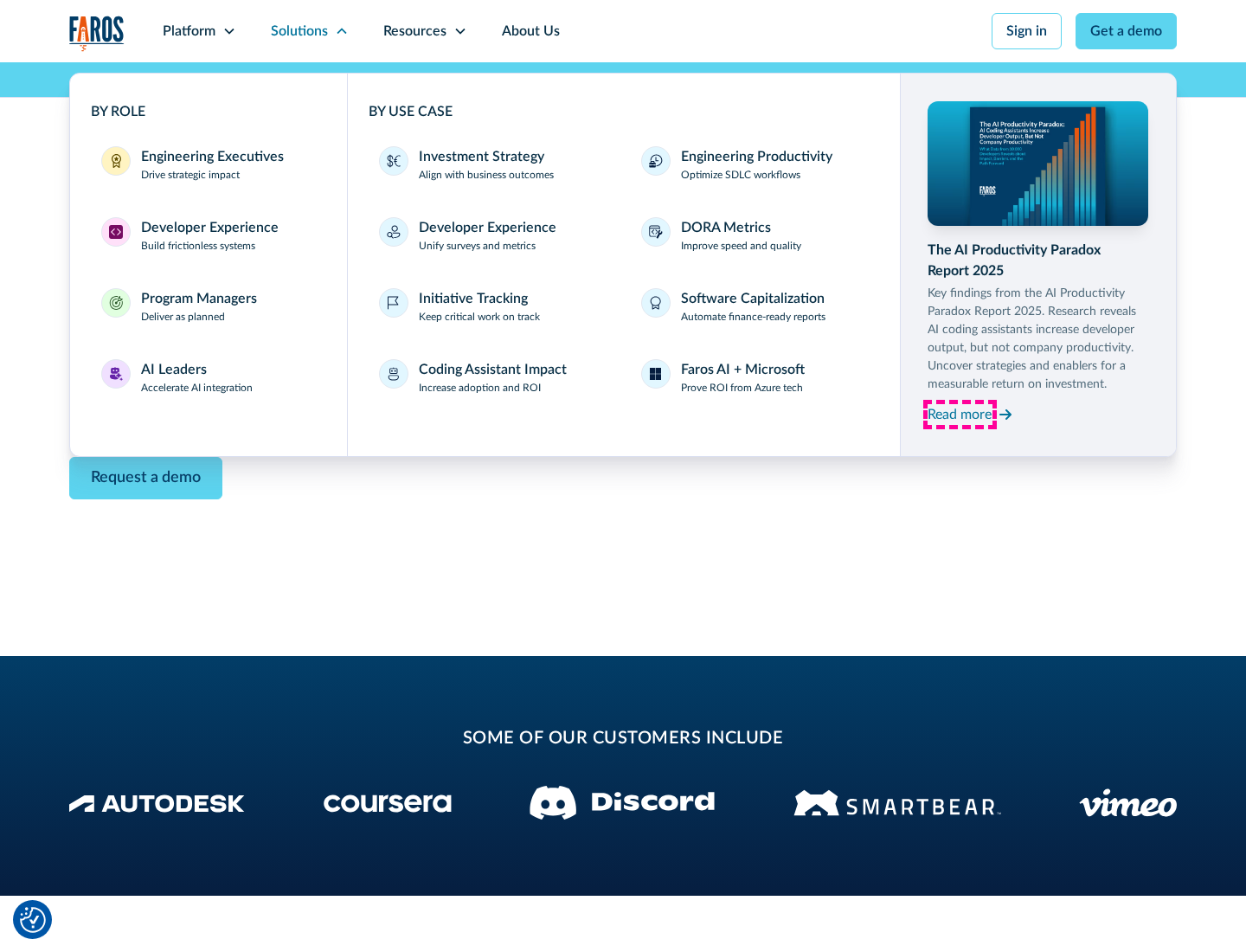
click at [960, 414] on div "Read more" at bounding box center [959, 415] width 64 height 20
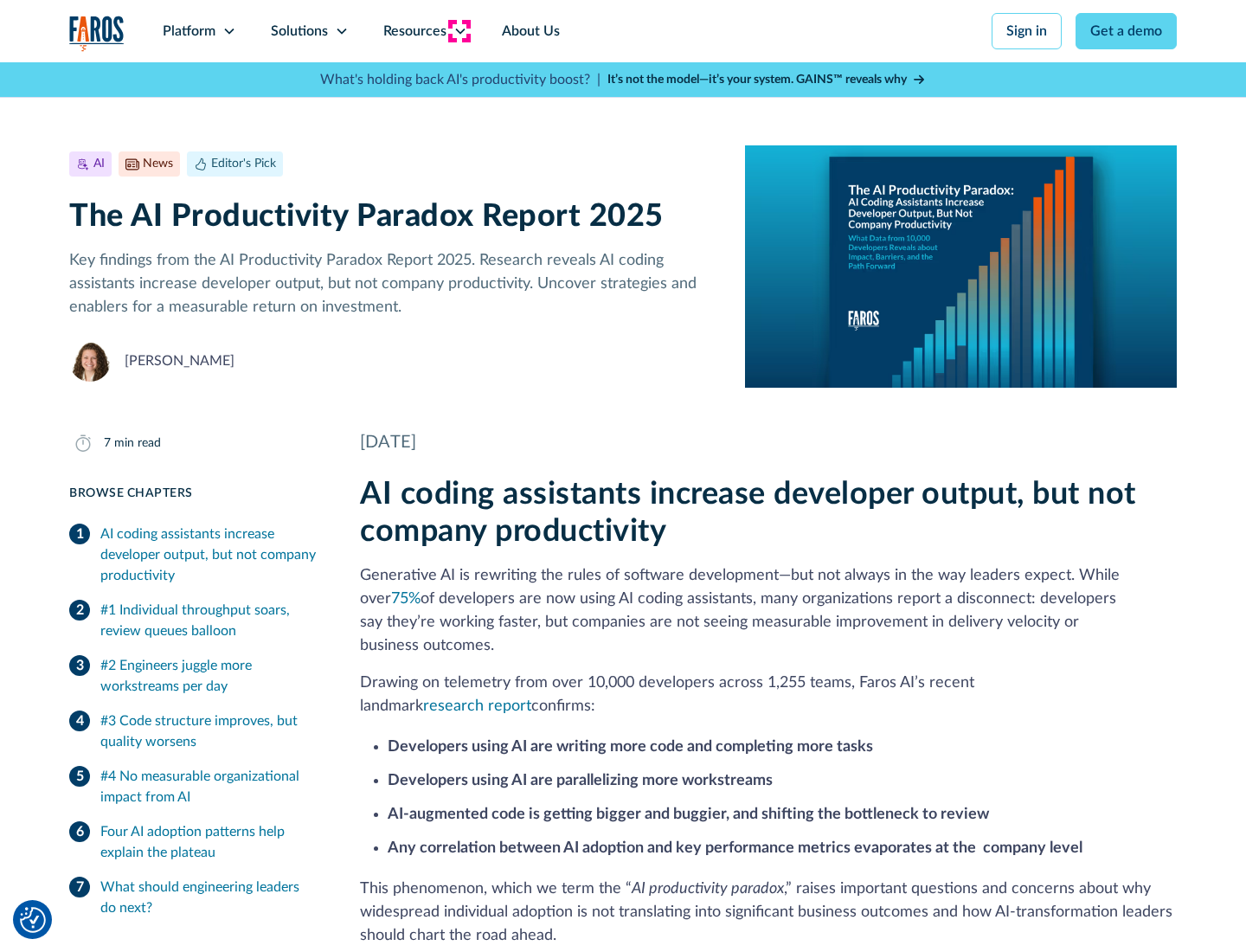
click at [458, 31] on icon at bounding box center [460, 31] width 14 height 14
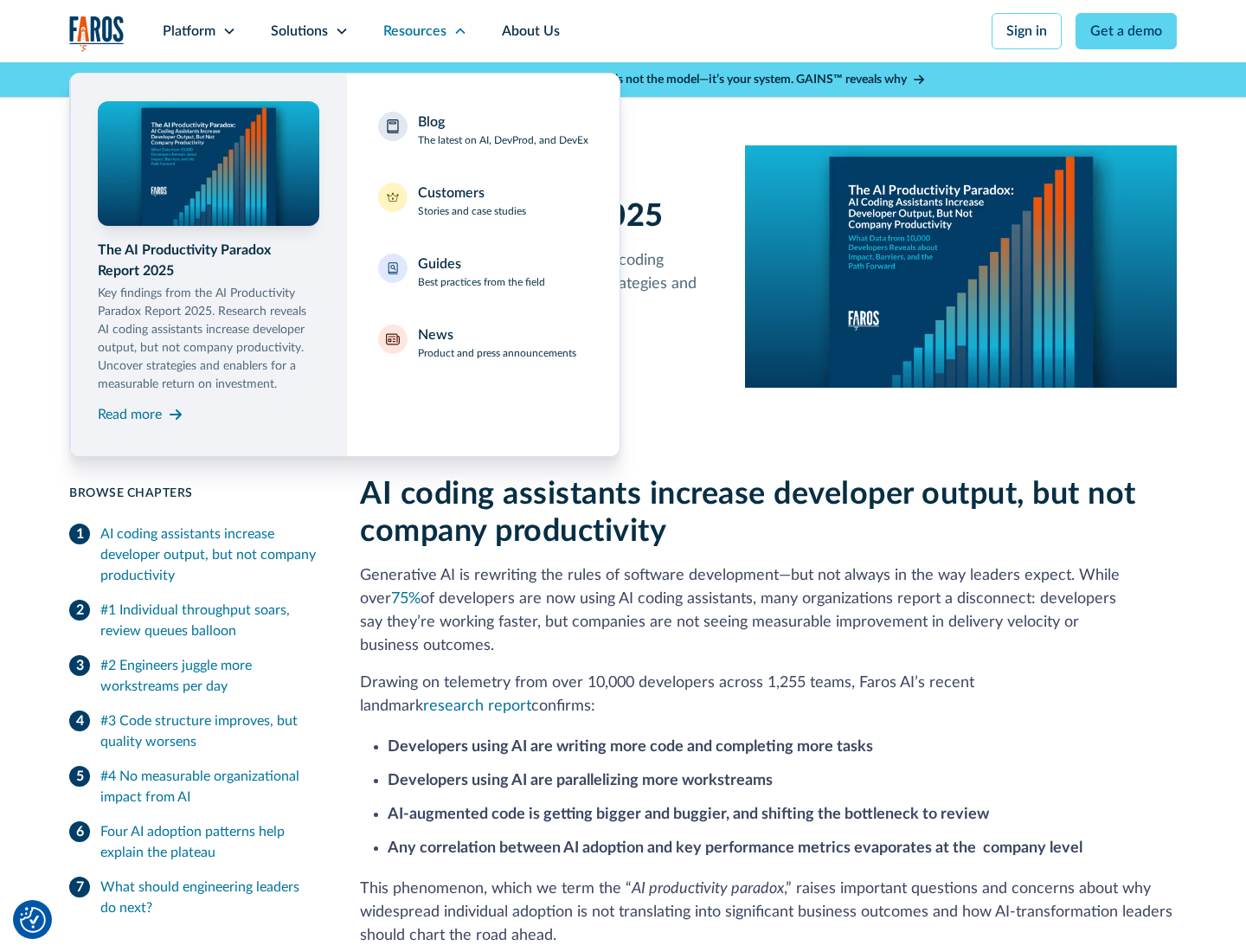
click at [503, 130] on div "Blog The latest on AI, DevProd, and DevEx" at bounding box center [502, 129] width 170 height 36
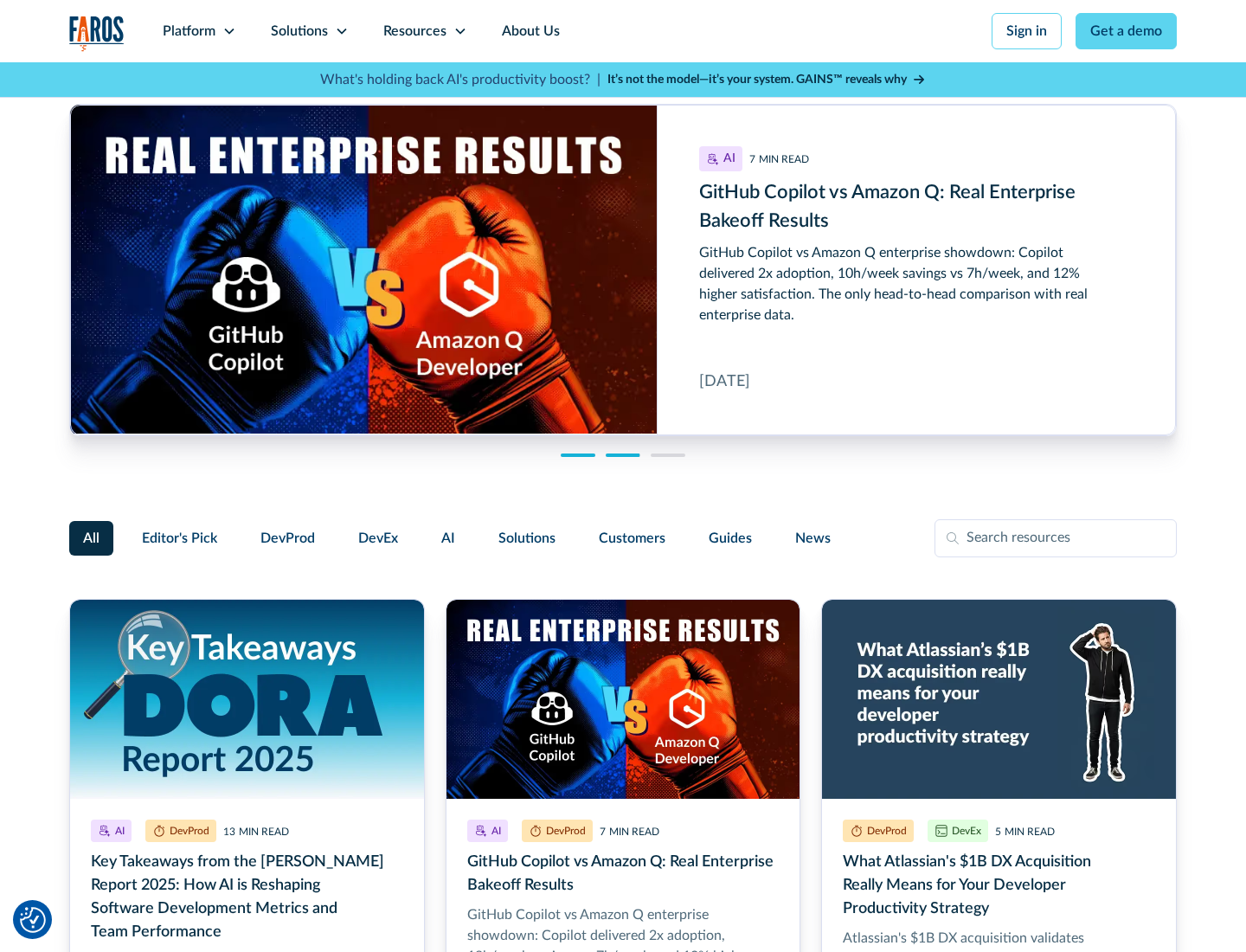
click at [1126, 31] on link "Get a demo" at bounding box center [1126, 31] width 101 height 36
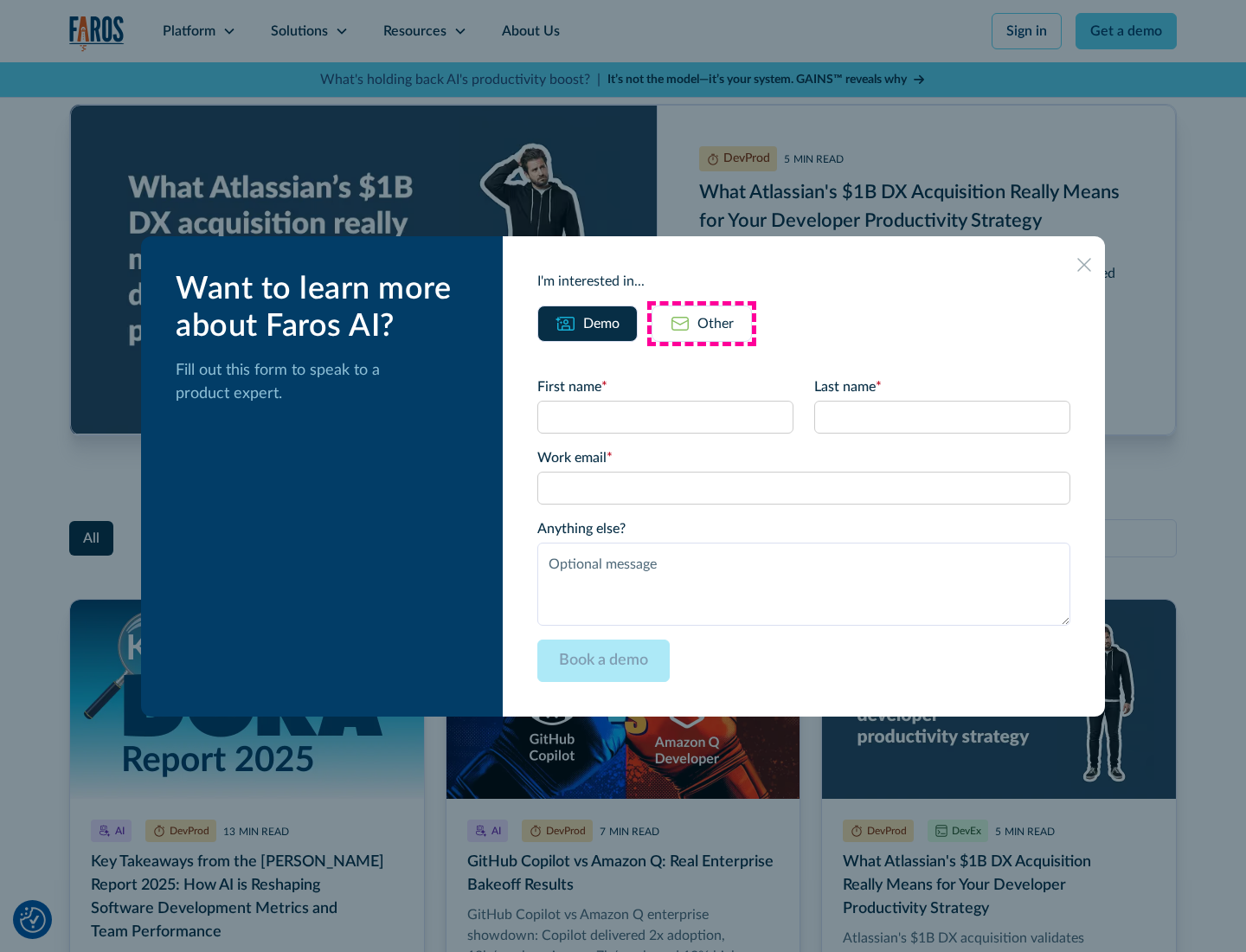
click at [702, 323] on div "Other" at bounding box center [715, 324] width 36 height 20
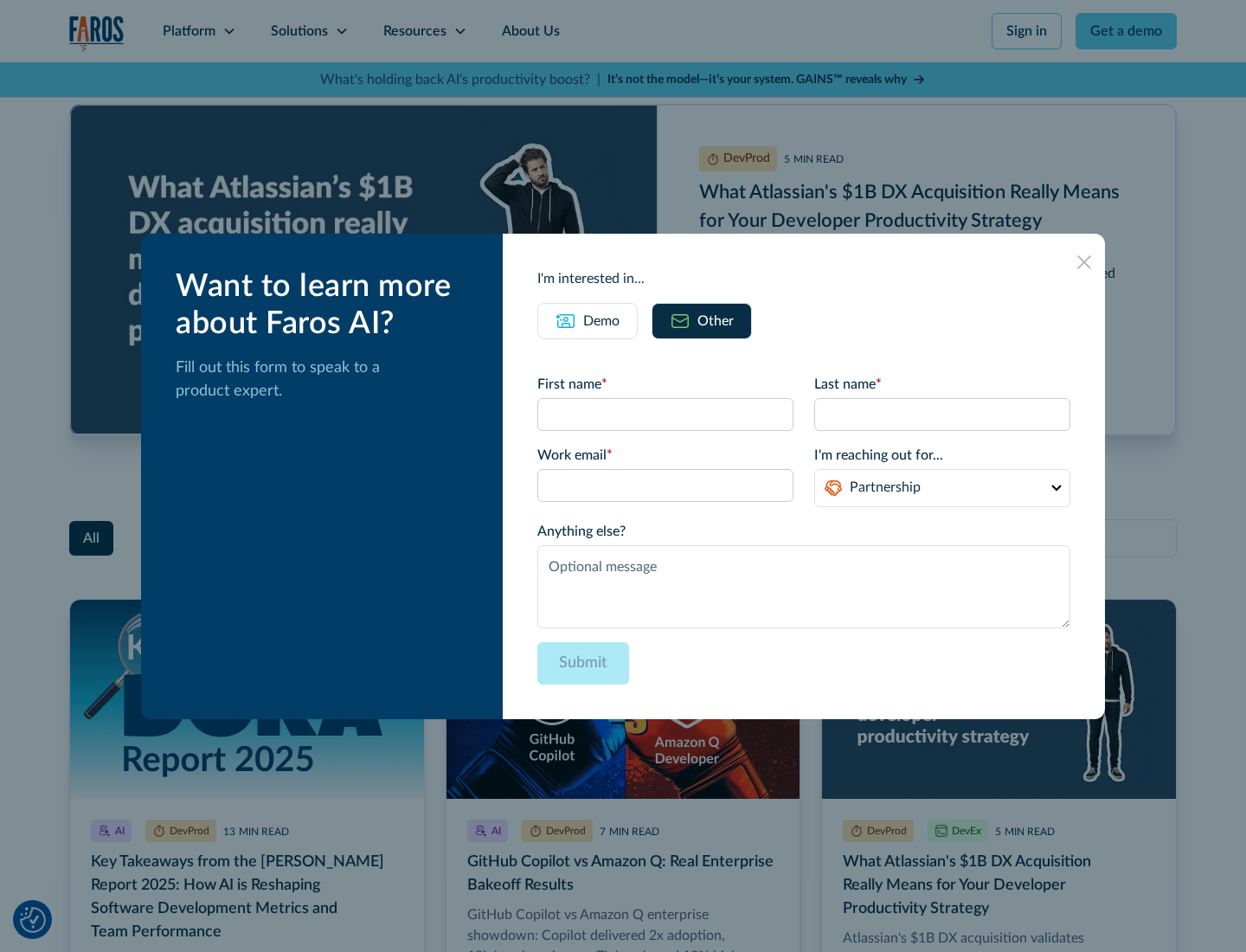
click at [1084, 261] on icon at bounding box center [1083, 261] width 14 height 14
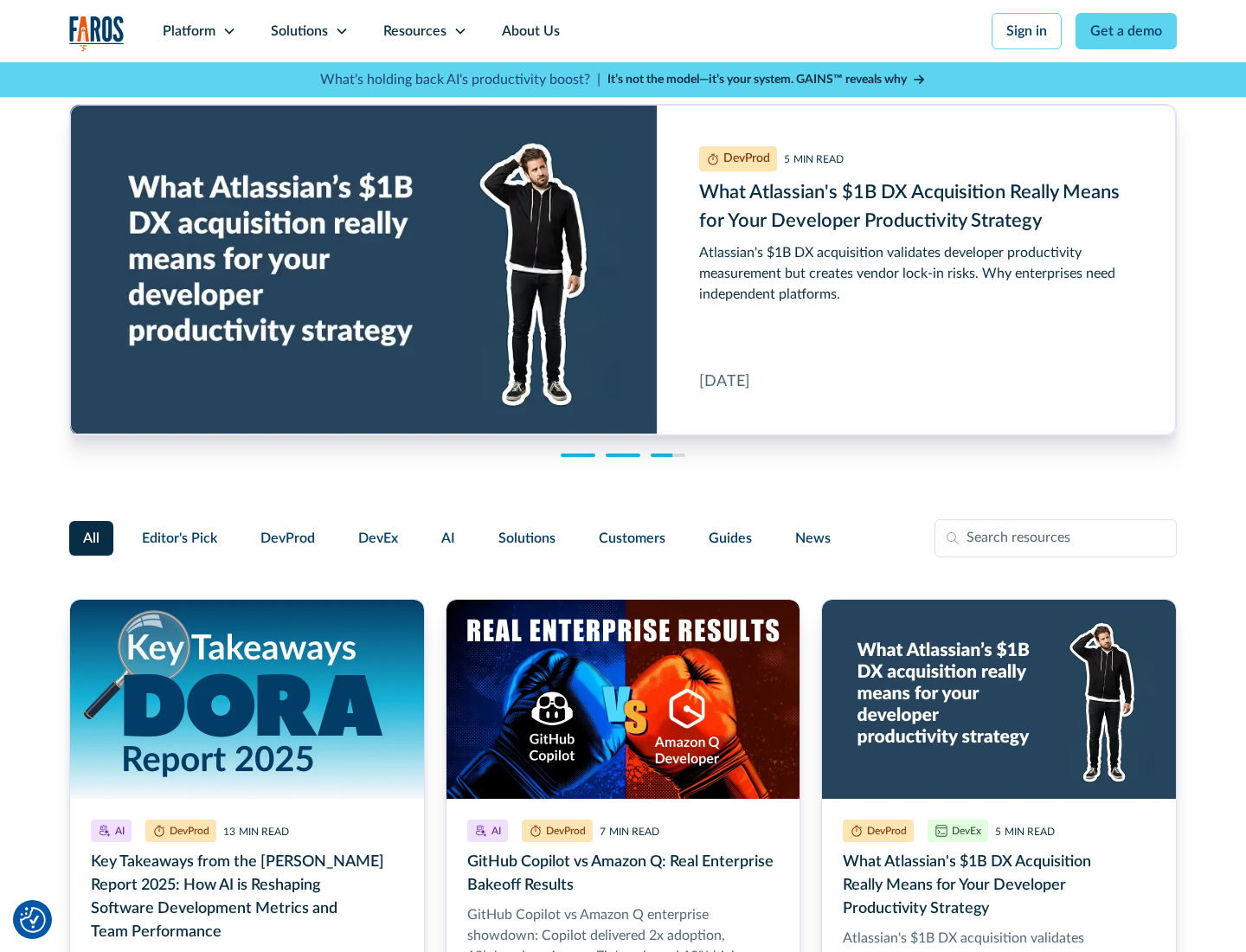
click at [529, 31] on link "About Us" at bounding box center [531, 31] width 93 height 62
